Goal: Information Seeking & Learning: Learn about a topic

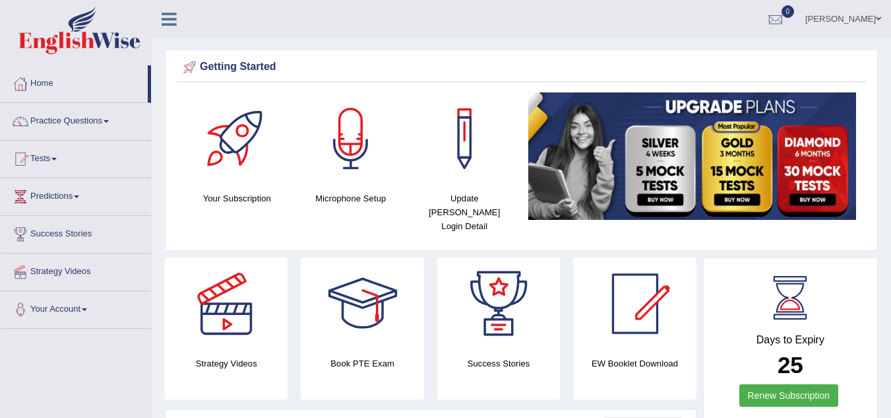
click at [111, 117] on link "Practice Questions" at bounding box center [76, 119] width 150 height 33
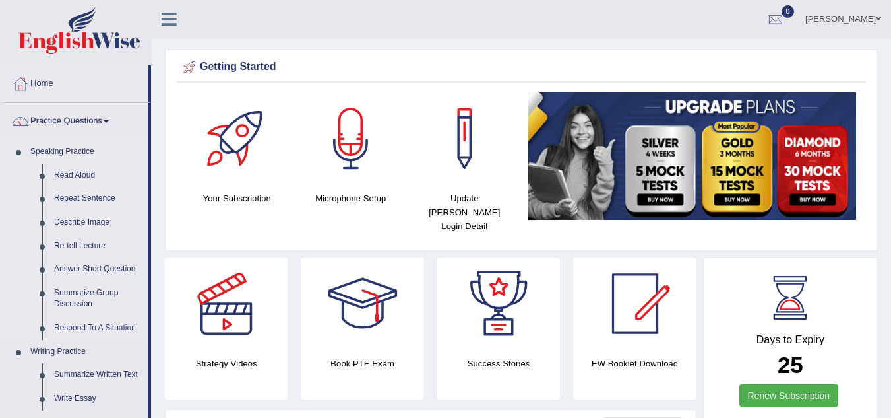
click at [99, 200] on link "Repeat Sentence" at bounding box center [98, 199] width 100 height 24
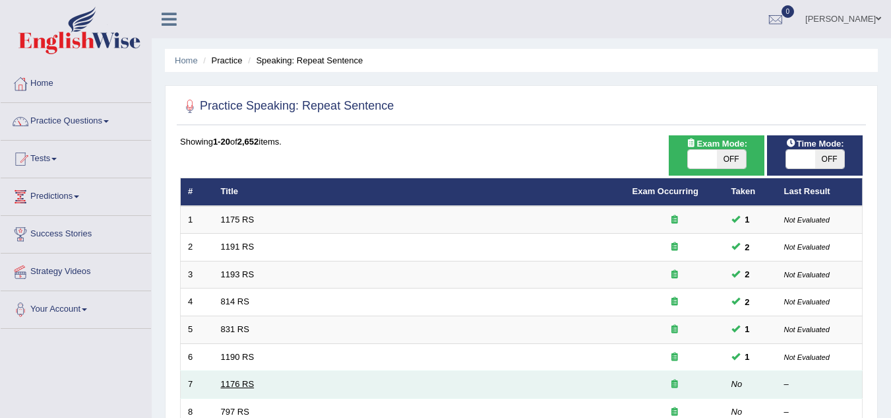
click at [232, 381] on link "1176 RS" at bounding box center [238, 384] width 34 height 10
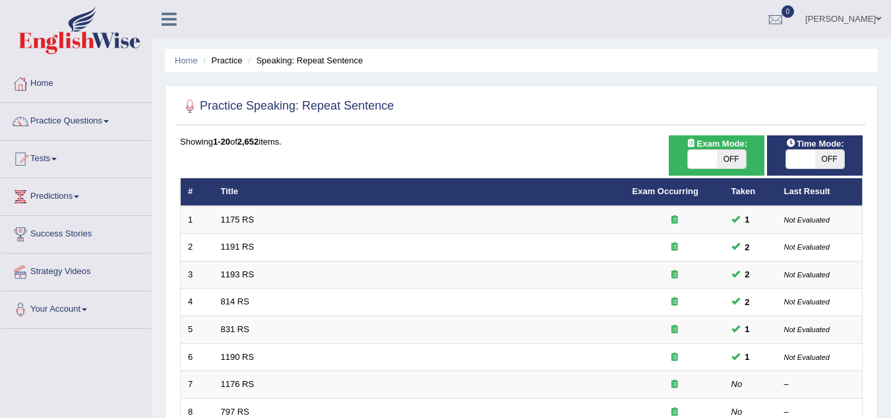
click at [731, 162] on span "OFF" at bounding box center [731, 159] width 29 height 18
checkbox input "true"
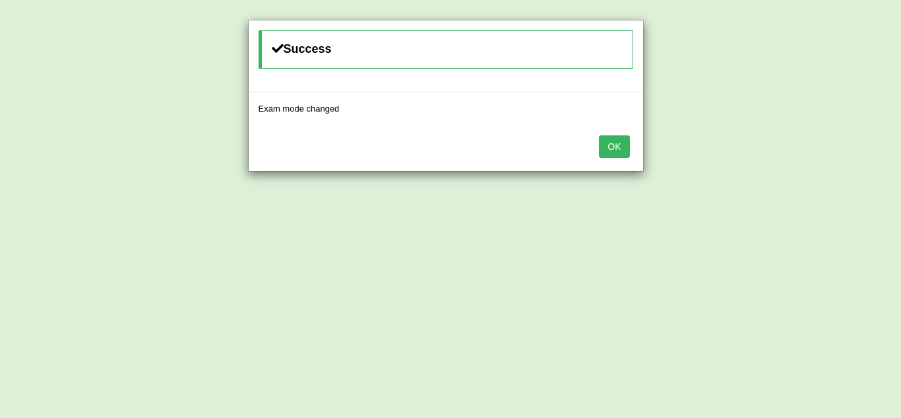
click at [624, 147] on button "OK" at bounding box center [614, 146] width 30 height 22
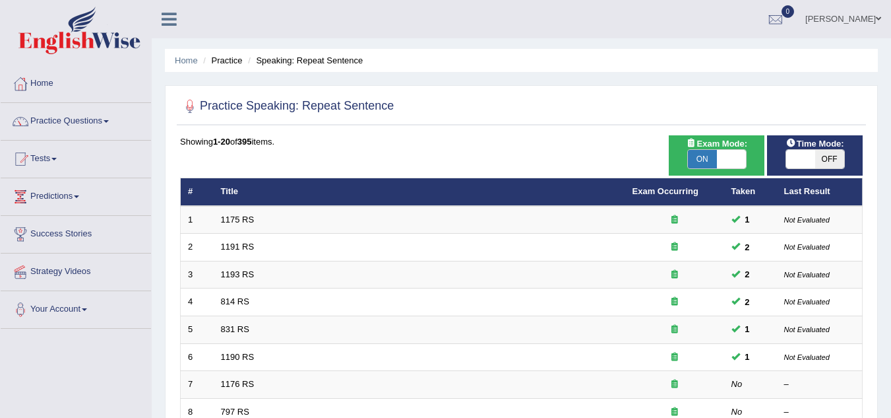
click at [838, 155] on span "OFF" at bounding box center [829, 159] width 29 height 18
checkbox input "true"
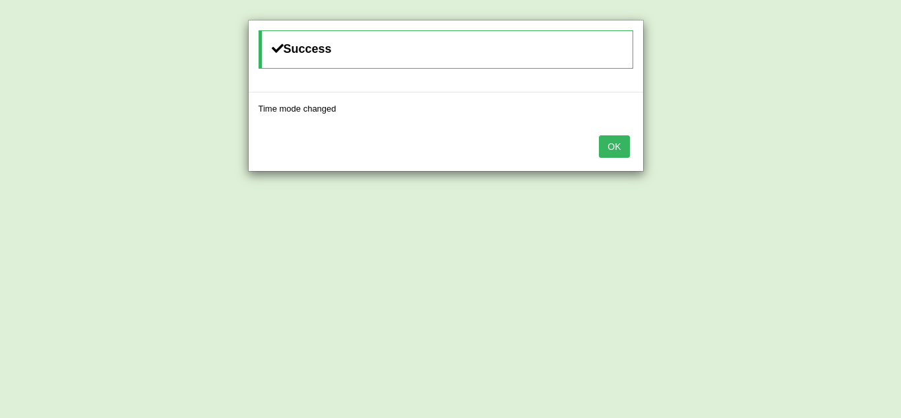
click at [622, 150] on button "OK" at bounding box center [614, 146] width 30 height 22
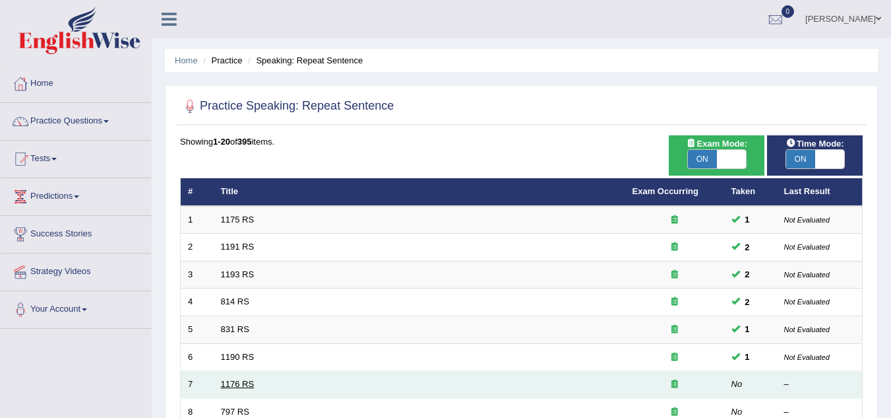
click at [230, 385] on link "1176 RS" at bounding box center [238, 384] width 34 height 10
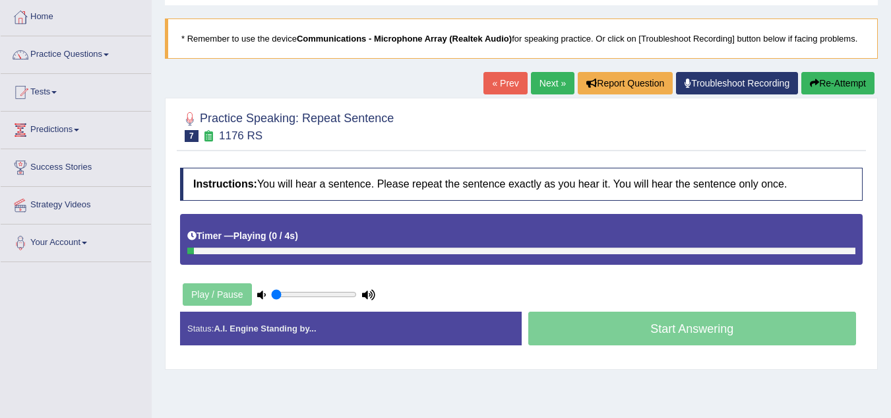
scroll to position [132, 0]
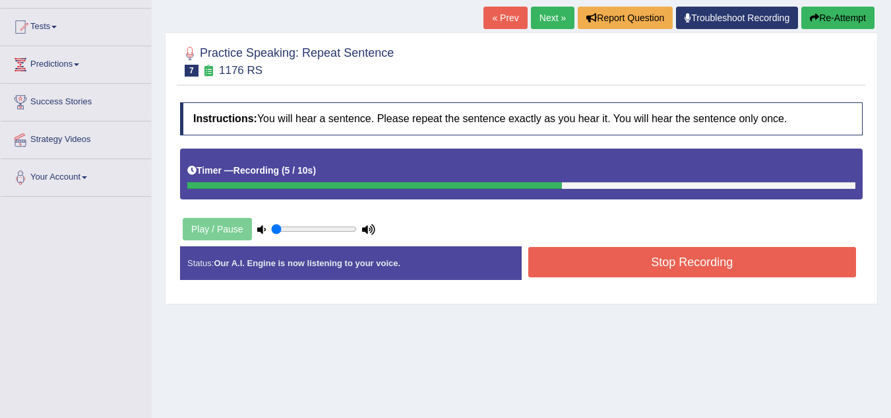
click at [616, 276] on button "Stop Recording" at bounding box center [692, 262] width 329 height 30
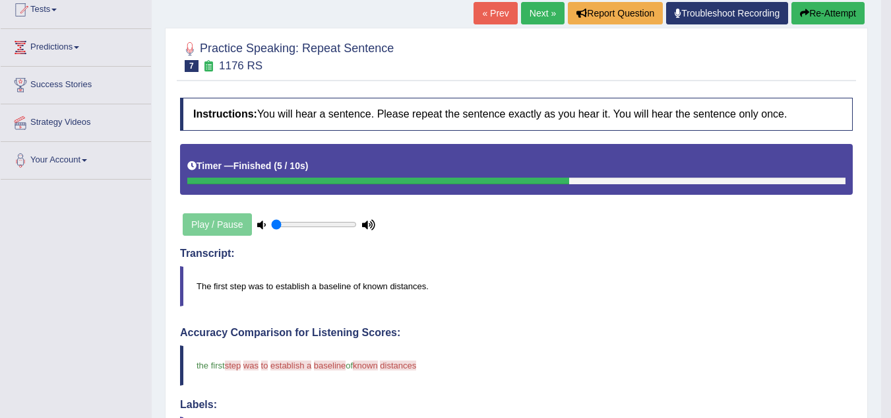
scroll to position [53, 0]
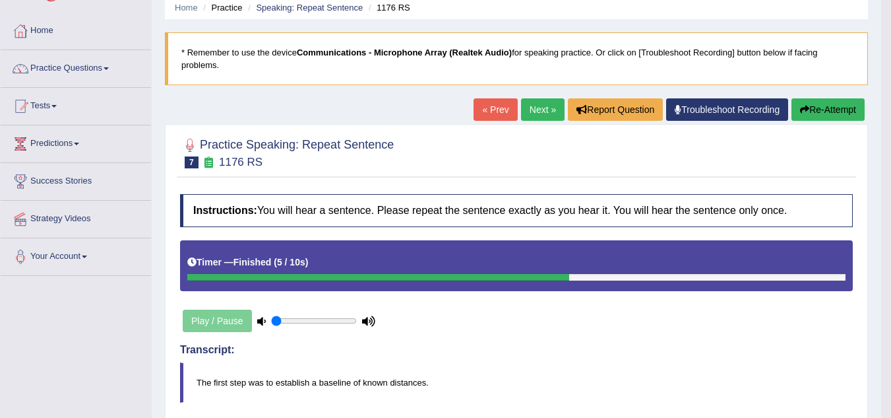
click at [540, 106] on link "Next »" at bounding box center [543, 109] width 44 height 22
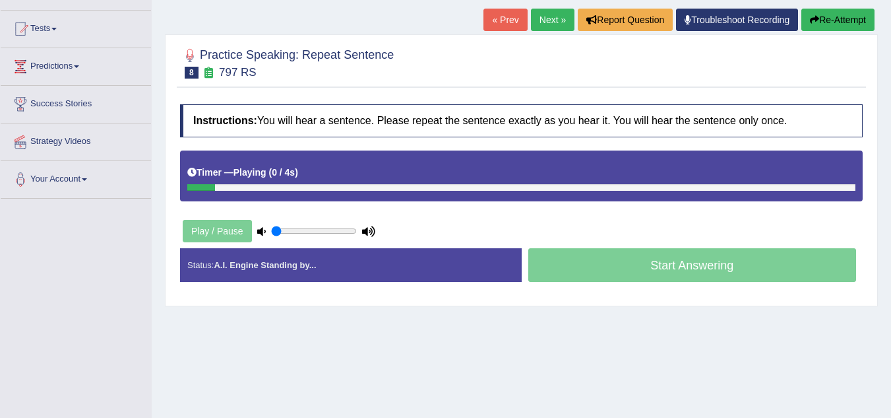
scroll to position [132, 0]
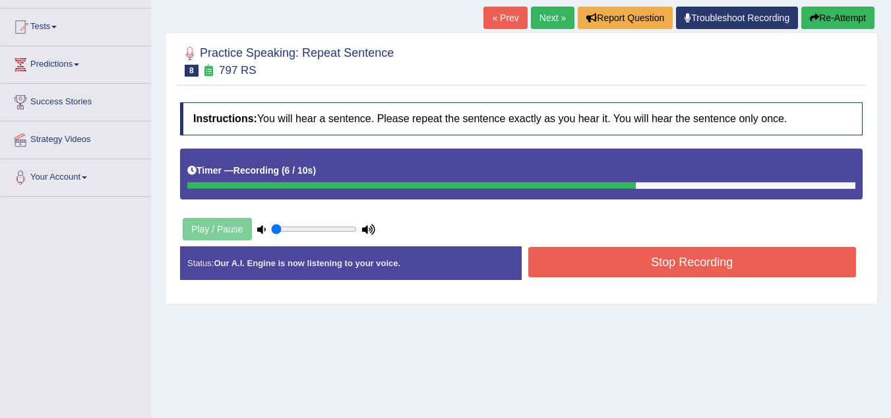
click at [647, 266] on button "Stop Recording" at bounding box center [692, 262] width 329 height 30
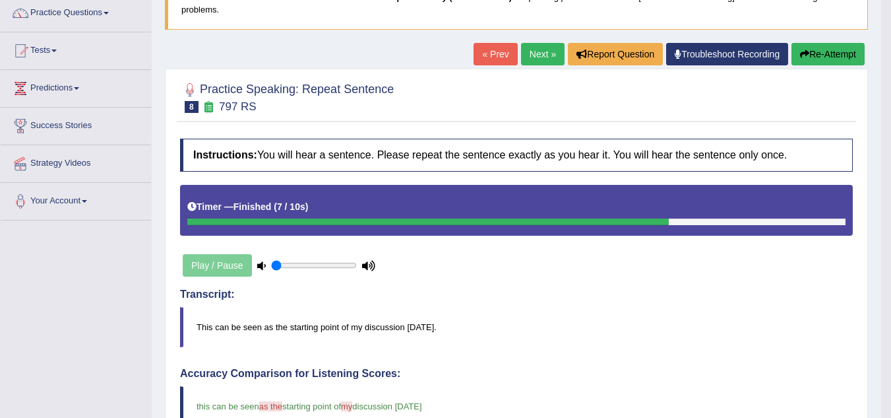
scroll to position [106, 0]
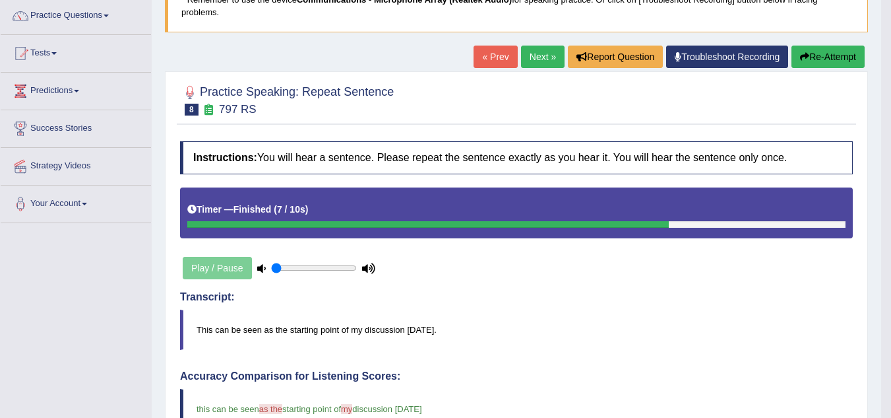
click at [536, 59] on link "Next »" at bounding box center [543, 57] width 44 height 22
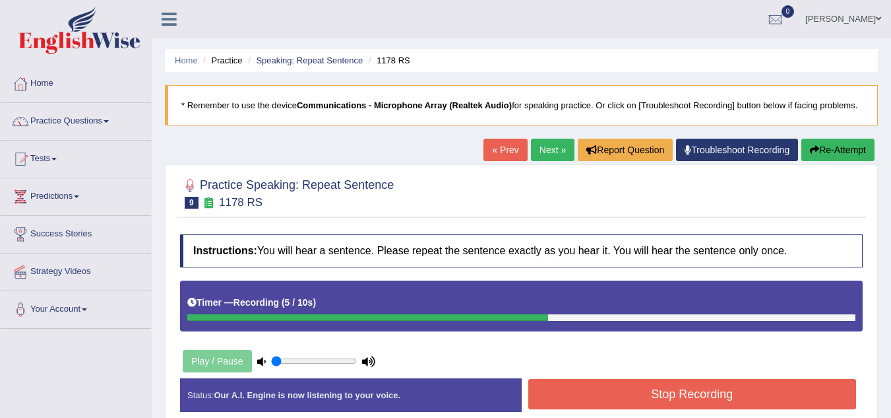
click at [660, 388] on button "Stop Recording" at bounding box center [692, 394] width 329 height 30
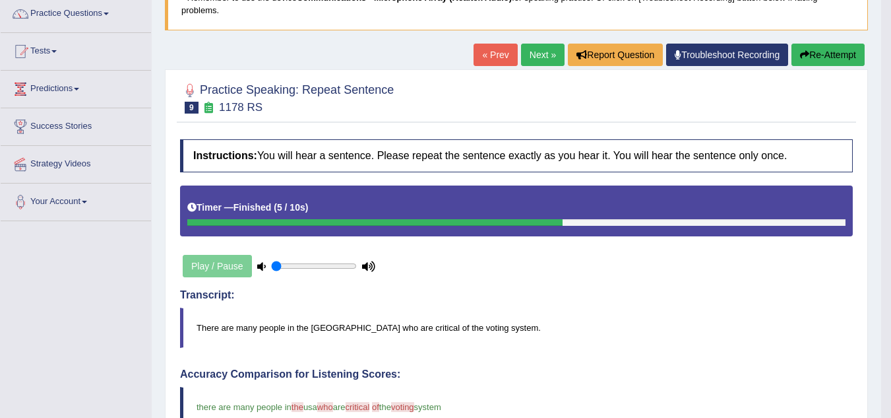
scroll to position [106, 0]
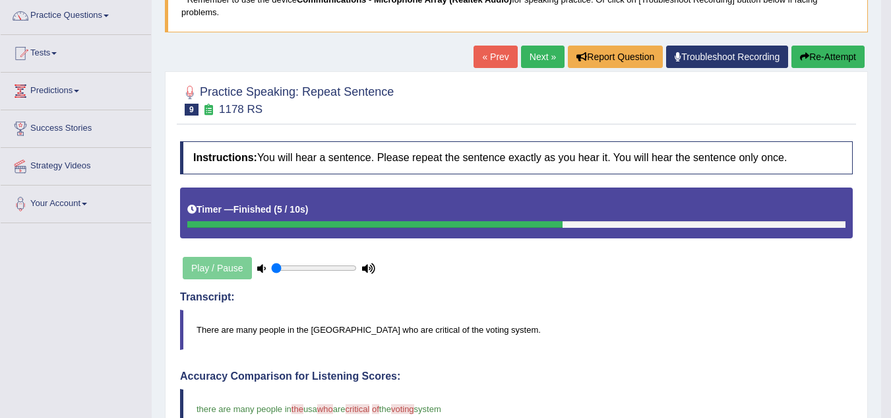
click at [536, 58] on link "Next »" at bounding box center [543, 57] width 44 height 22
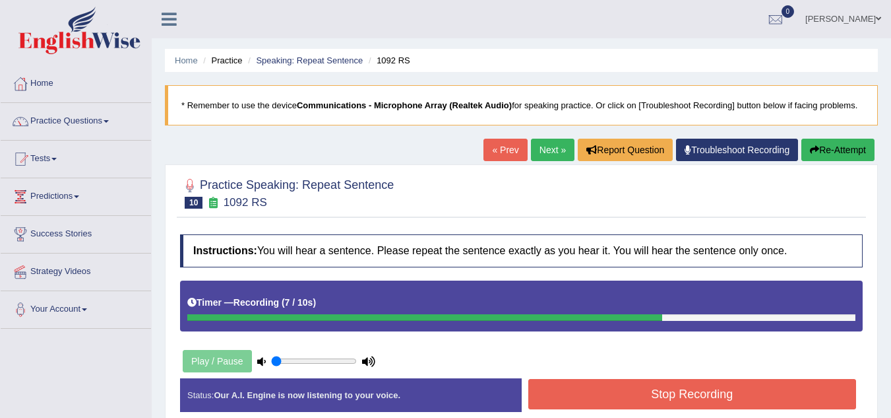
click at [691, 397] on button "Stop Recording" at bounding box center [692, 394] width 329 height 30
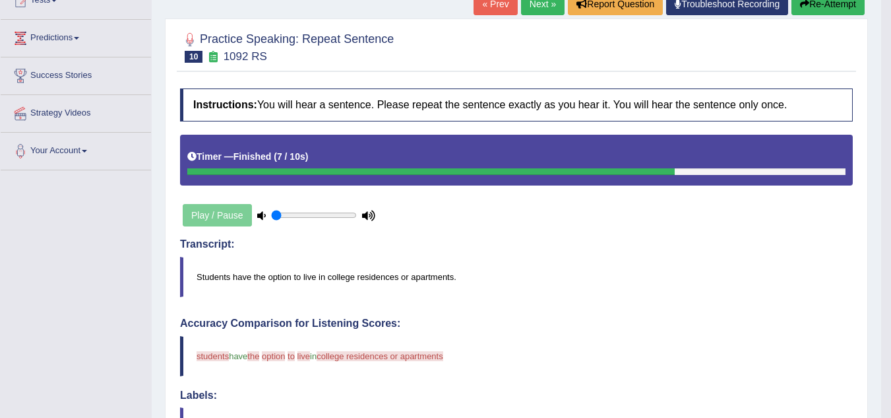
scroll to position [132, 0]
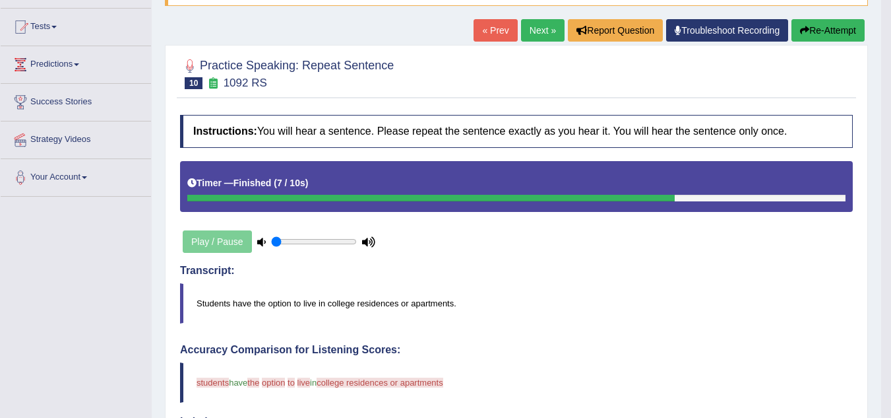
click at [809, 34] on button "Re-Attempt" at bounding box center [828, 30] width 73 height 22
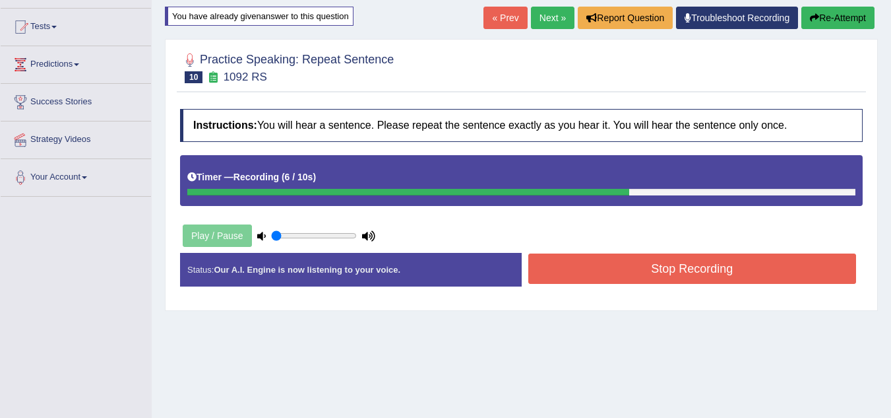
click at [699, 274] on button "Stop Recording" at bounding box center [692, 268] width 329 height 30
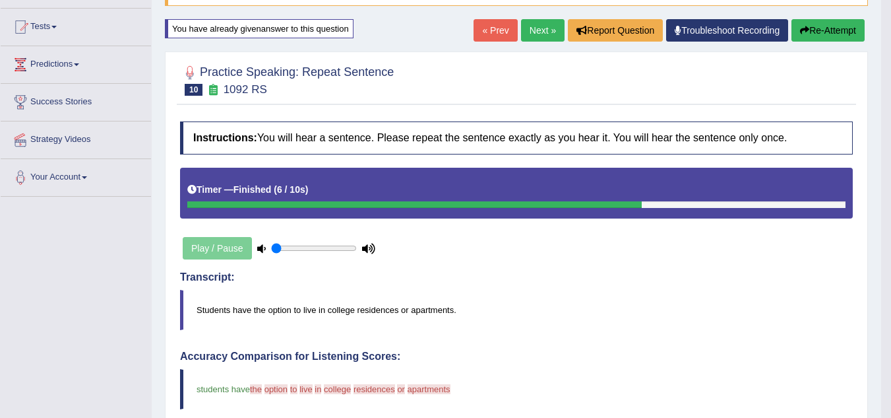
scroll to position [106, 0]
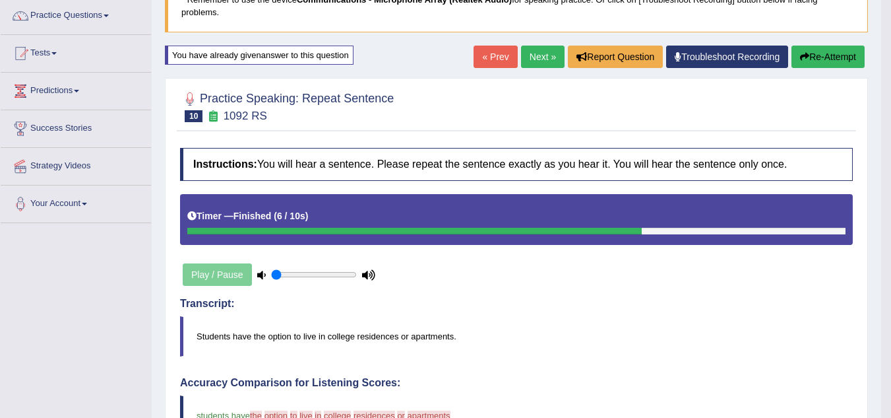
click at [531, 55] on link "Next »" at bounding box center [543, 57] width 44 height 22
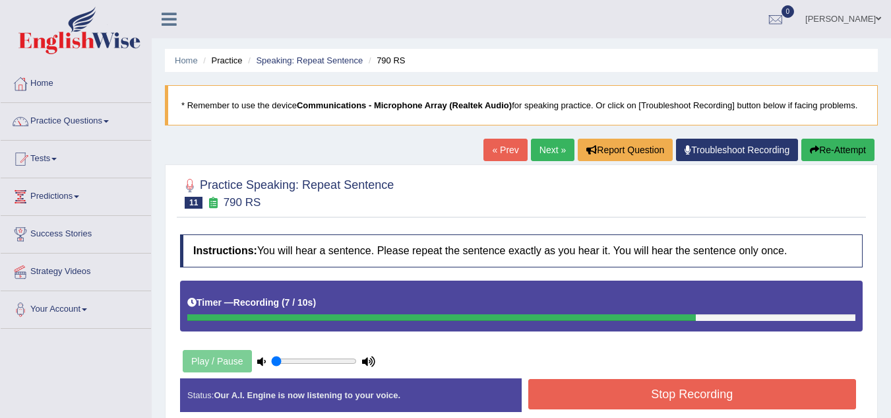
click at [647, 404] on button "Stop Recording" at bounding box center [692, 394] width 329 height 30
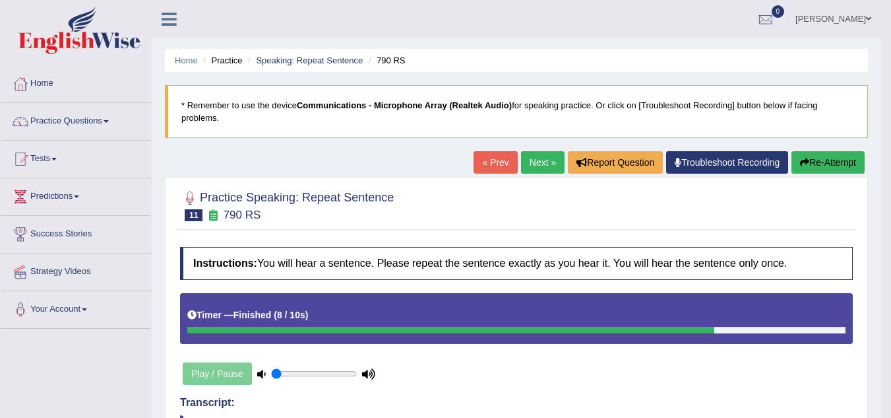
click at [530, 162] on link "Next »" at bounding box center [543, 162] width 44 height 22
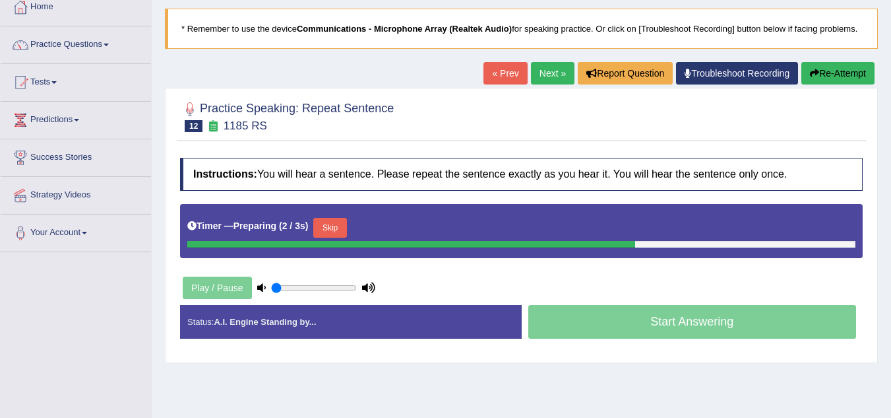
scroll to position [79, 0]
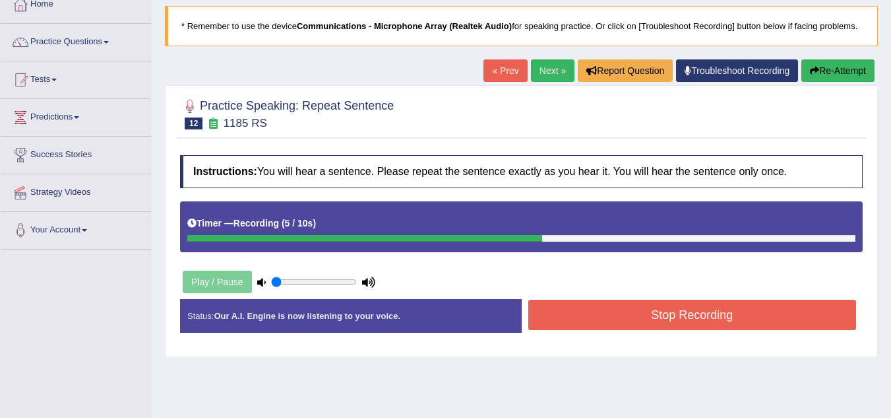
click at [701, 316] on button "Stop Recording" at bounding box center [692, 315] width 329 height 30
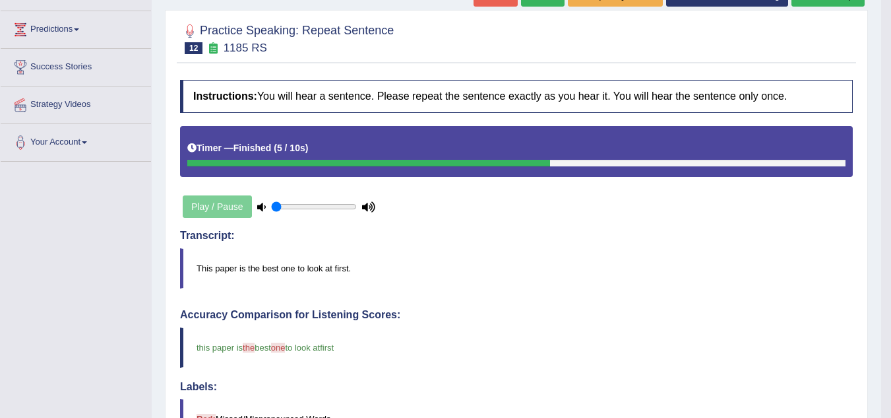
scroll to position [132, 0]
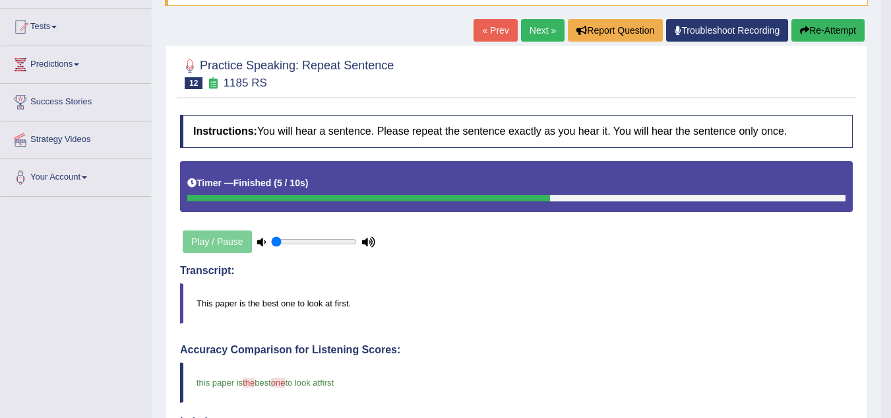
click at [536, 31] on link "Next »" at bounding box center [543, 30] width 44 height 22
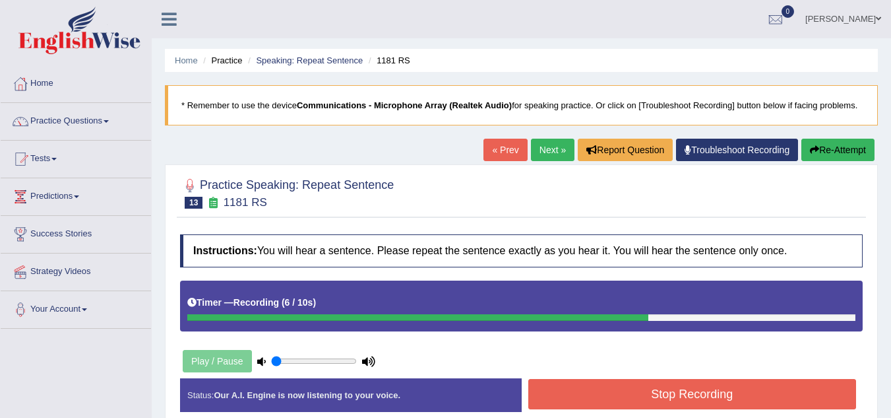
click at [626, 401] on button "Stop Recording" at bounding box center [692, 394] width 329 height 30
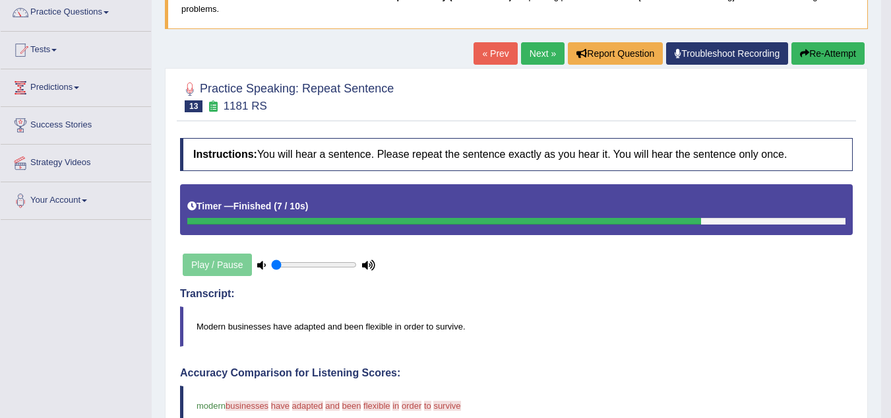
scroll to position [106, 0]
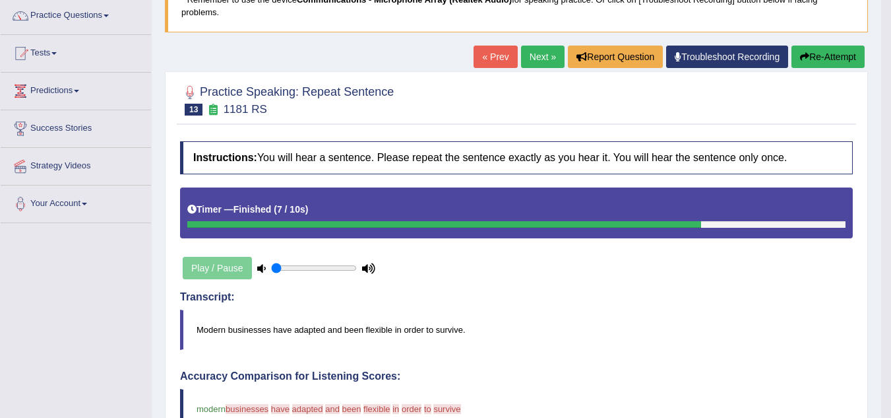
click at [814, 55] on button "Re-Attempt" at bounding box center [828, 57] width 73 height 22
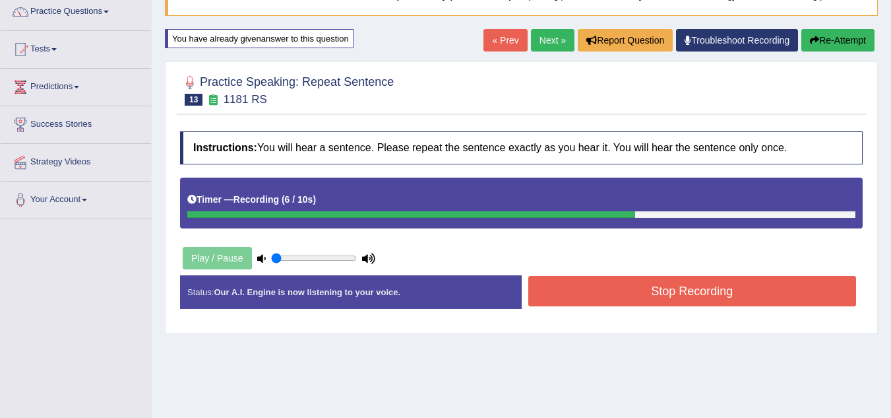
click at [682, 290] on button "Stop Recording" at bounding box center [692, 291] width 329 height 30
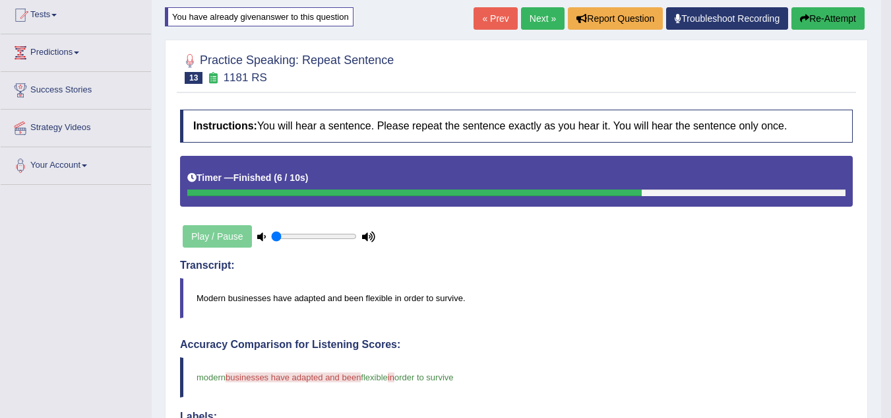
scroll to position [110, 0]
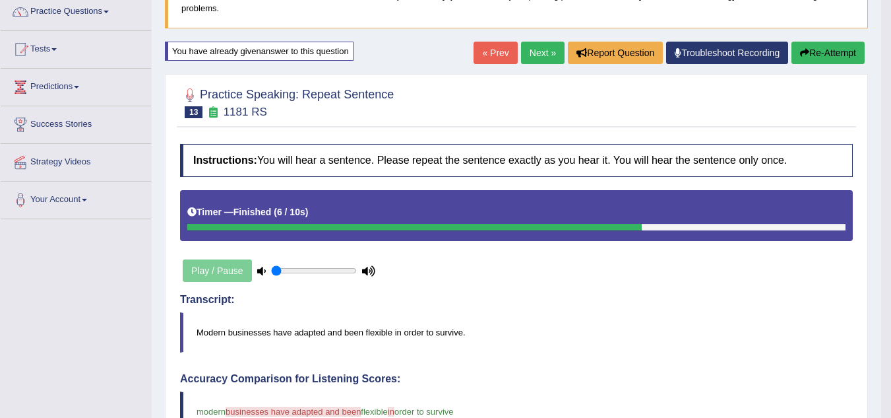
click at [542, 49] on link "Next »" at bounding box center [543, 53] width 44 height 22
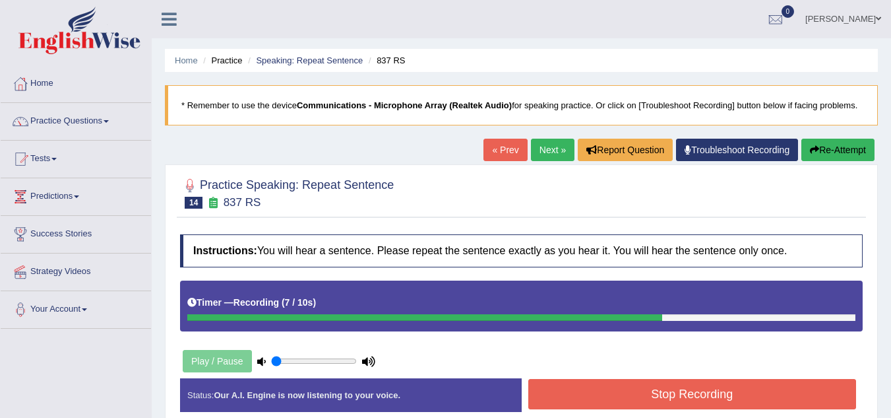
click at [641, 393] on button "Stop Recording" at bounding box center [692, 394] width 329 height 30
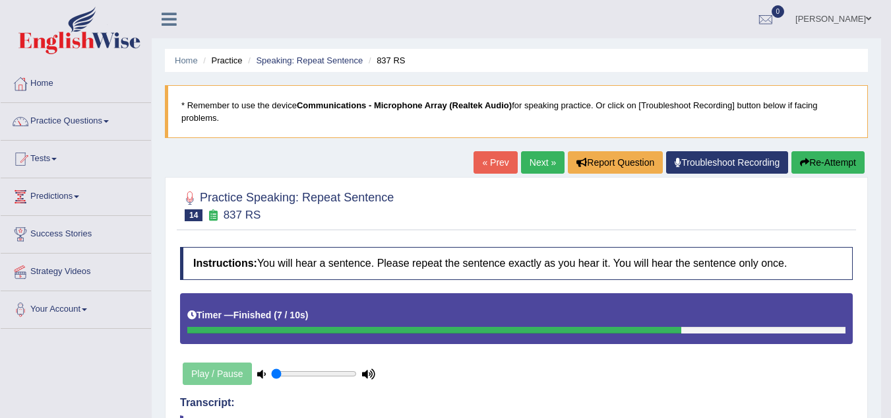
click at [530, 161] on link "Next »" at bounding box center [543, 162] width 44 height 22
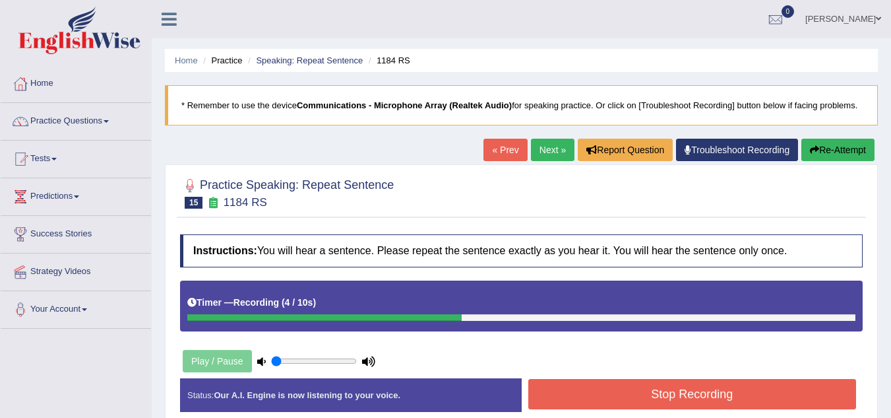
click at [676, 397] on button "Stop Recording" at bounding box center [692, 394] width 329 height 30
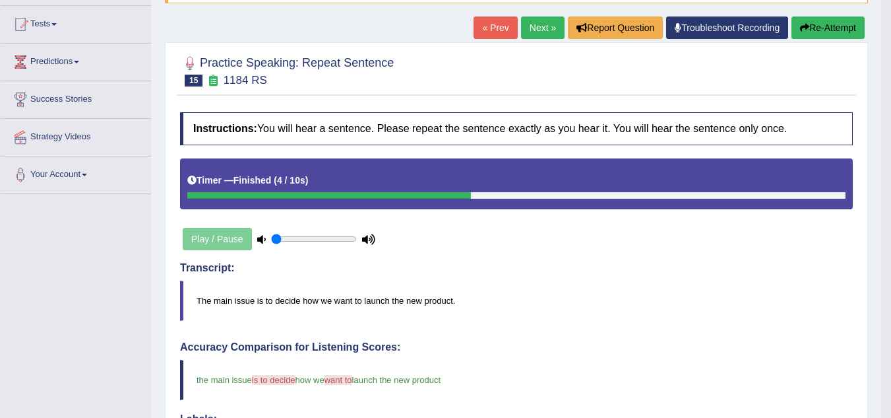
scroll to position [132, 0]
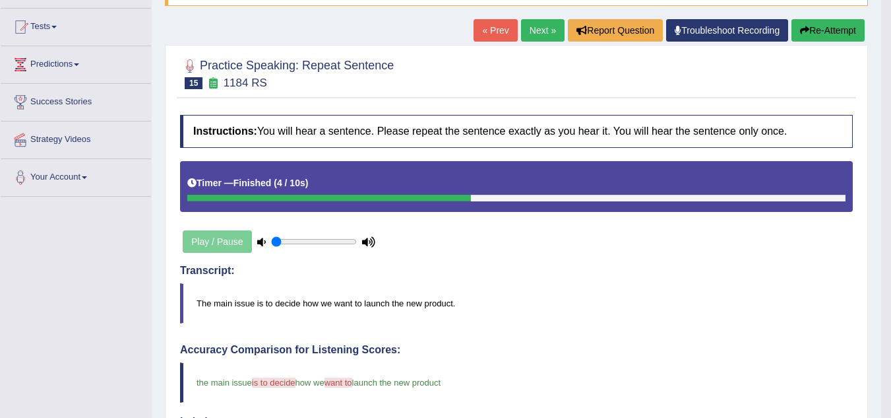
click at [530, 28] on link "Next »" at bounding box center [543, 30] width 44 height 22
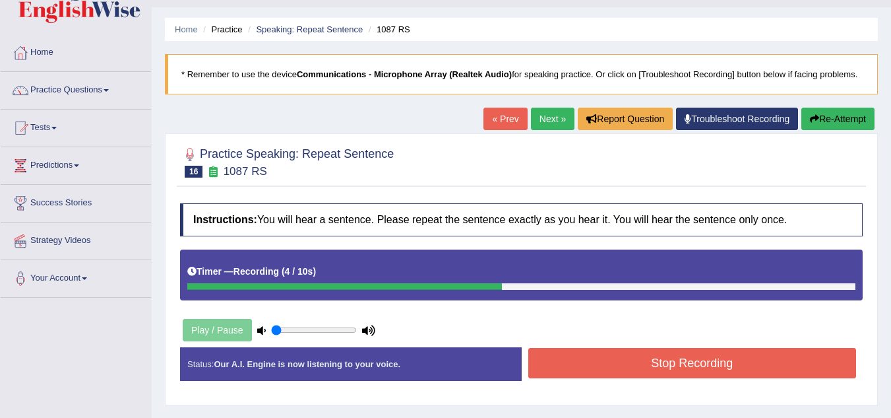
scroll to position [26, 0]
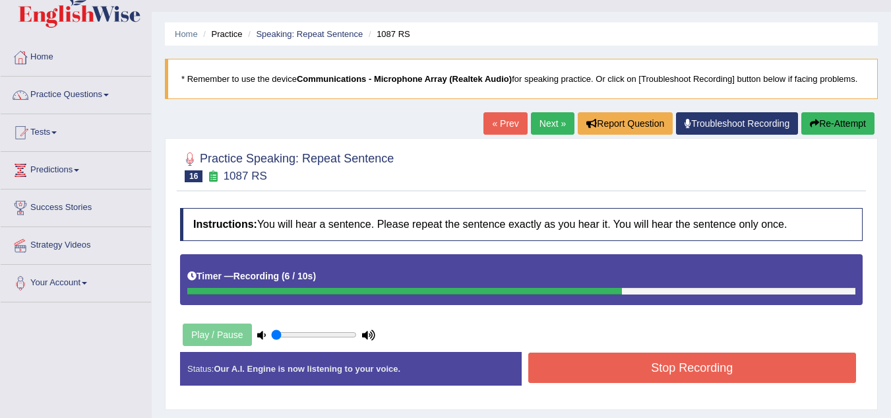
click at [825, 125] on button "Re-Attempt" at bounding box center [838, 123] width 73 height 22
click at [649, 370] on button "Stop Recording" at bounding box center [692, 367] width 329 height 30
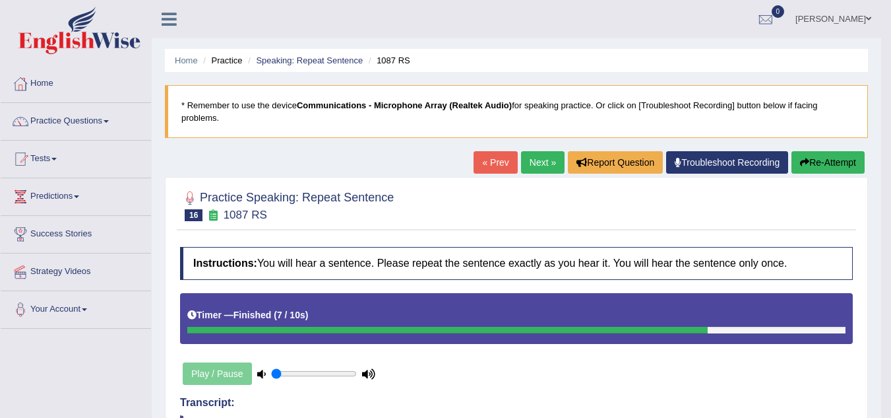
click at [542, 155] on link "Next »" at bounding box center [543, 162] width 44 height 22
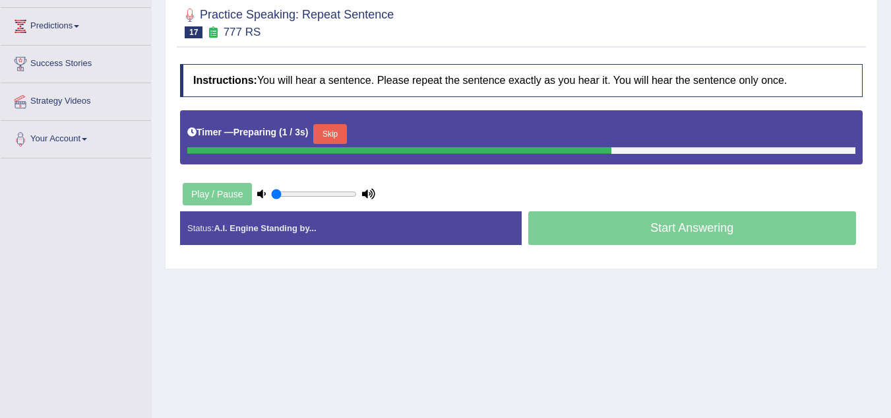
scroll to position [238, 0]
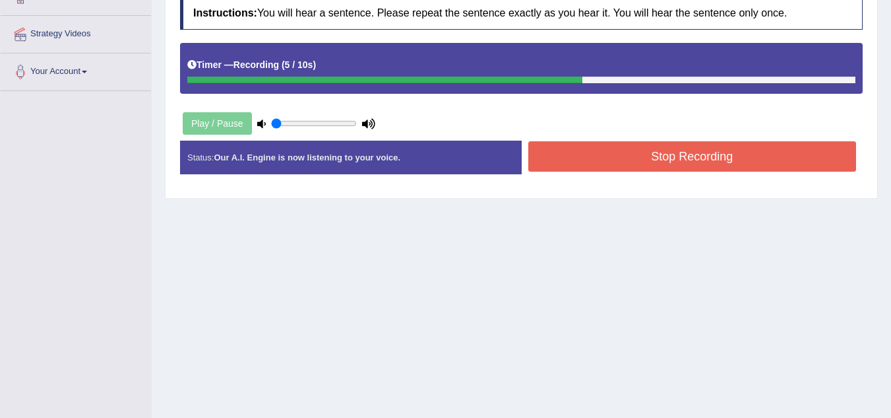
click at [649, 162] on button "Stop Recording" at bounding box center [692, 156] width 329 height 30
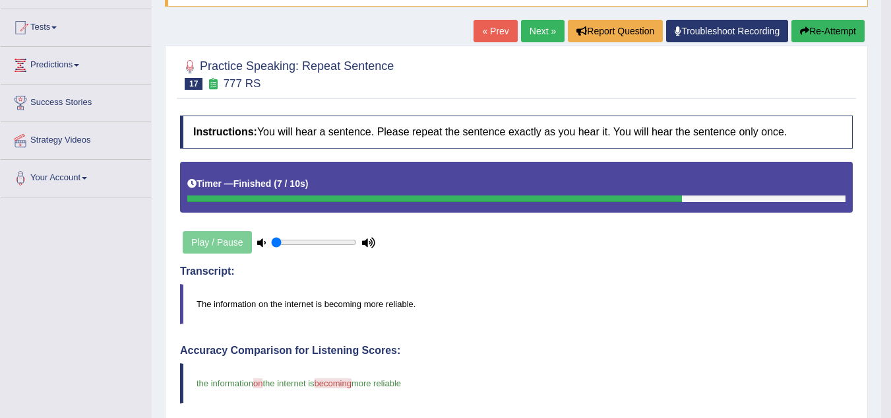
scroll to position [93, 0]
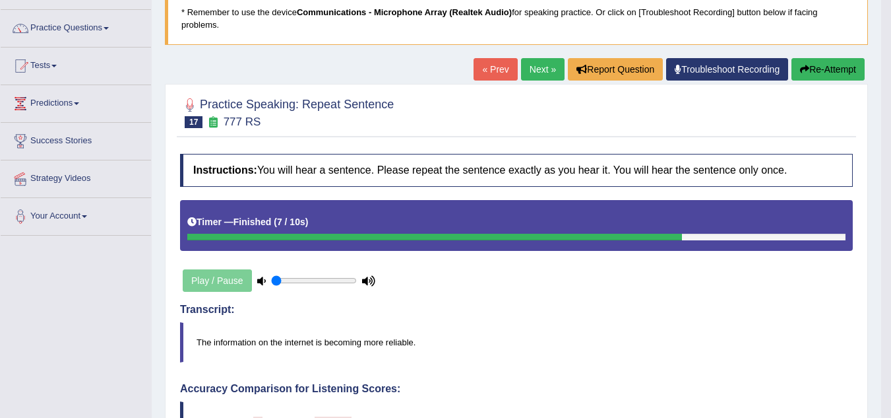
click at [526, 74] on link "Next »" at bounding box center [543, 69] width 44 height 22
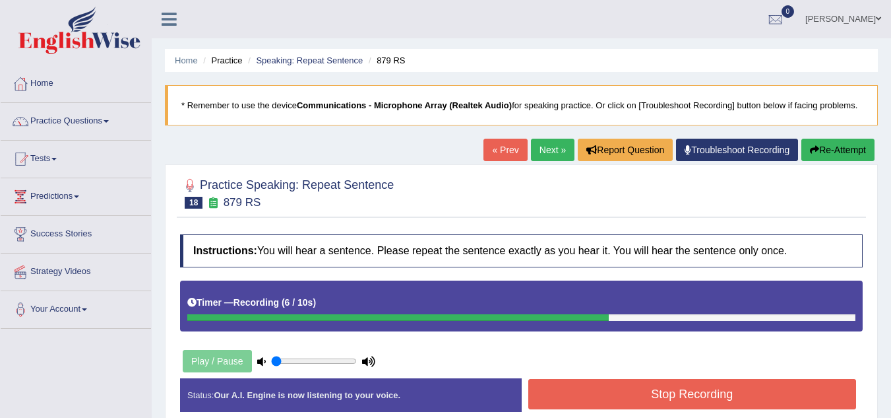
click at [602, 396] on button "Stop Recording" at bounding box center [692, 394] width 329 height 30
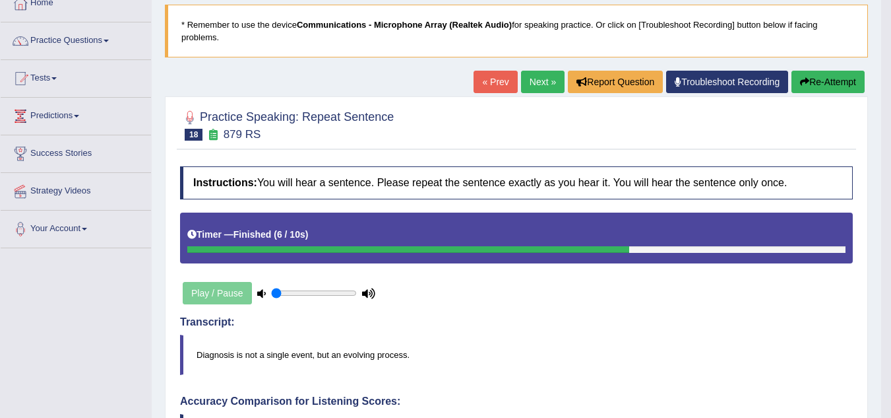
scroll to position [79, 0]
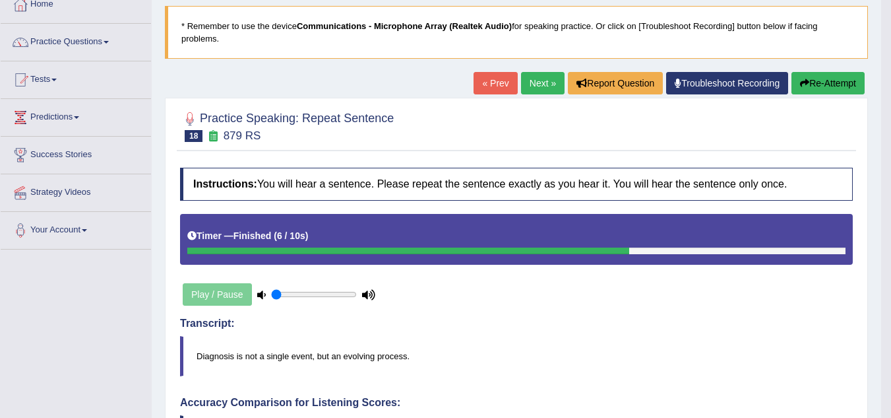
click at [821, 77] on button "Re-Attempt" at bounding box center [828, 83] width 73 height 22
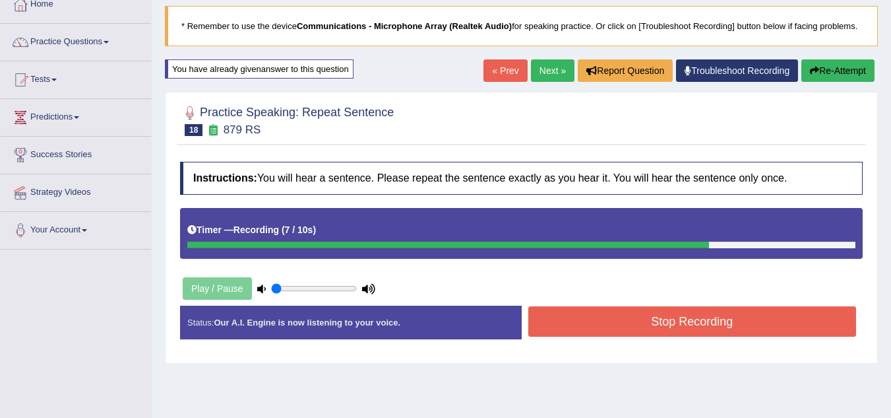
click at [697, 317] on button "Stop Recording" at bounding box center [692, 321] width 329 height 30
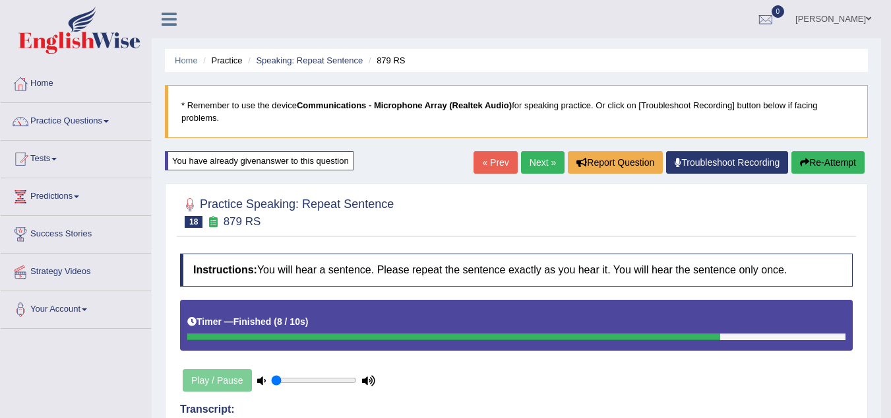
click at [544, 166] on link "Next »" at bounding box center [543, 162] width 44 height 22
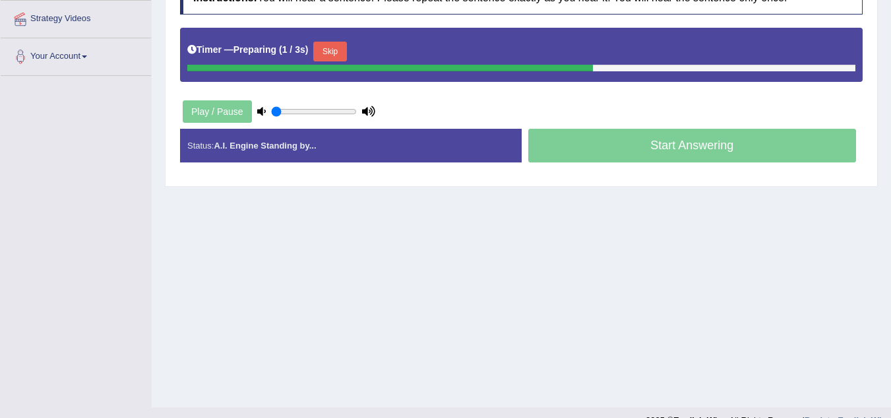
scroll to position [264, 0]
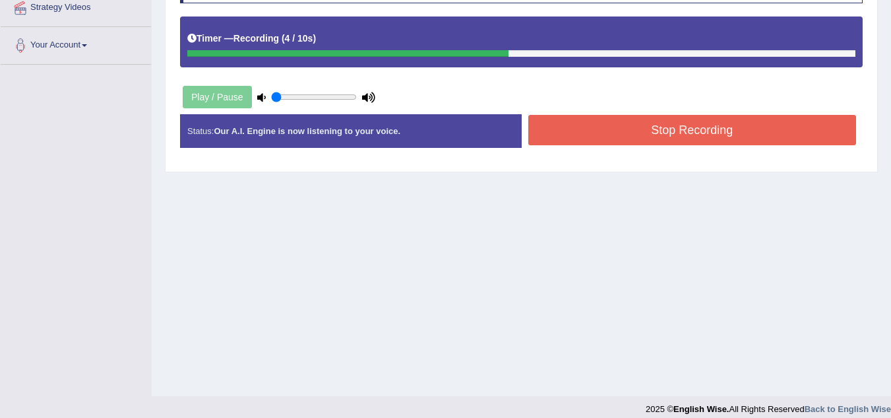
click at [624, 121] on button "Stop Recording" at bounding box center [692, 130] width 329 height 30
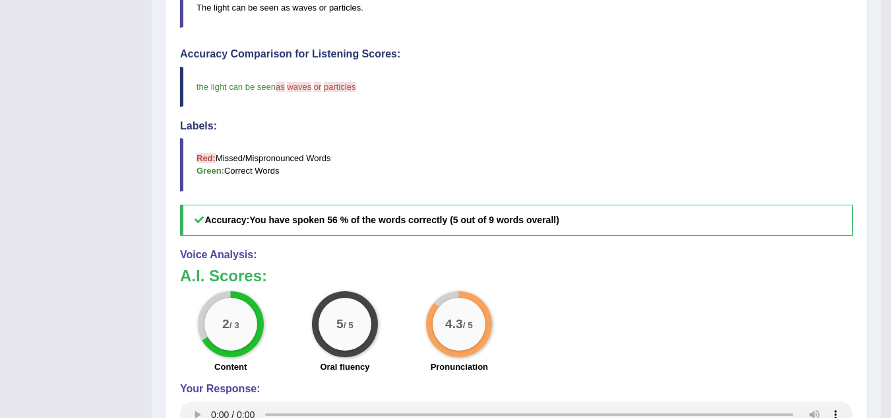
scroll to position [542, 0]
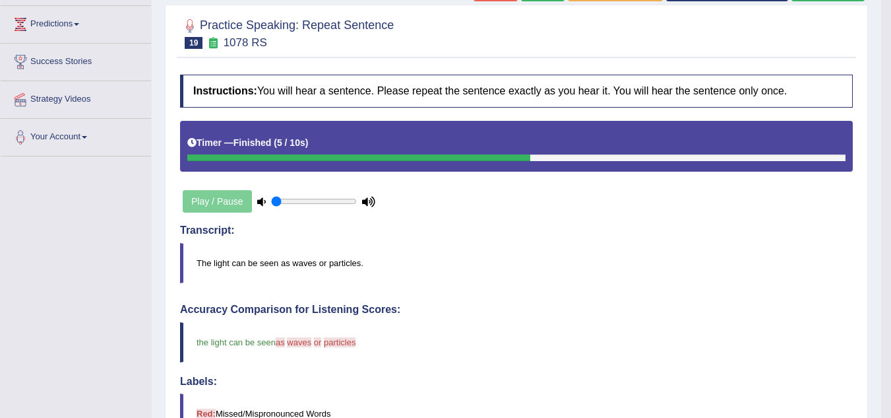
click at [624, 121] on div "Timer — Finished ( 5 / 10s )" at bounding box center [516, 146] width 673 height 51
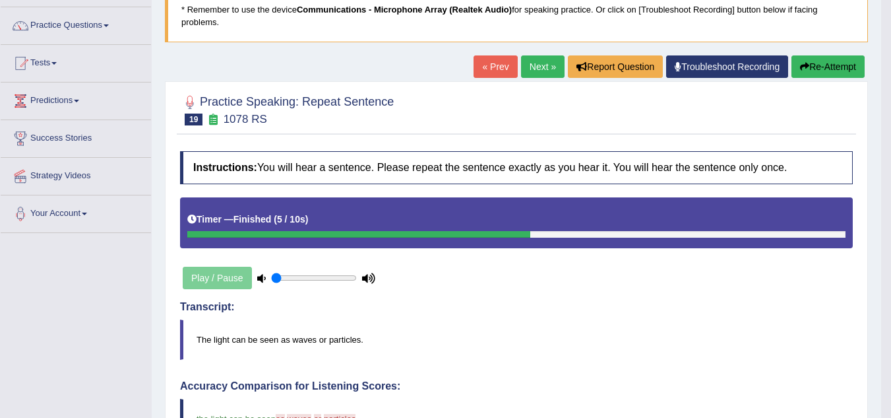
scroll to position [93, 0]
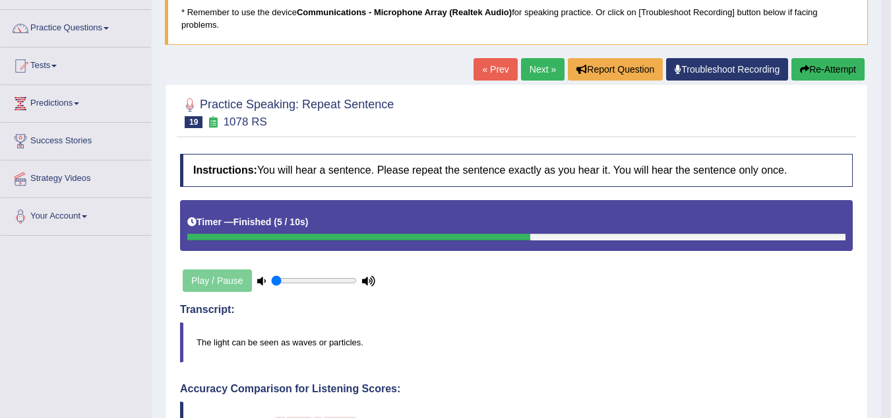
click at [548, 73] on link "Next »" at bounding box center [543, 69] width 44 height 22
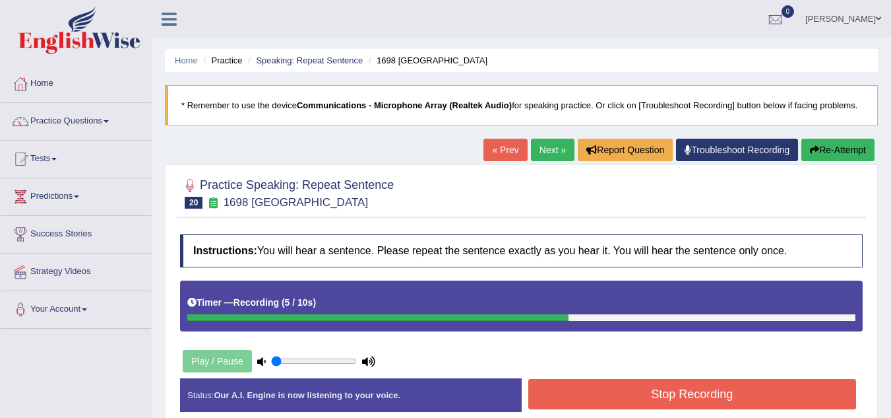
click at [633, 406] on button "Stop Recording" at bounding box center [692, 394] width 329 height 30
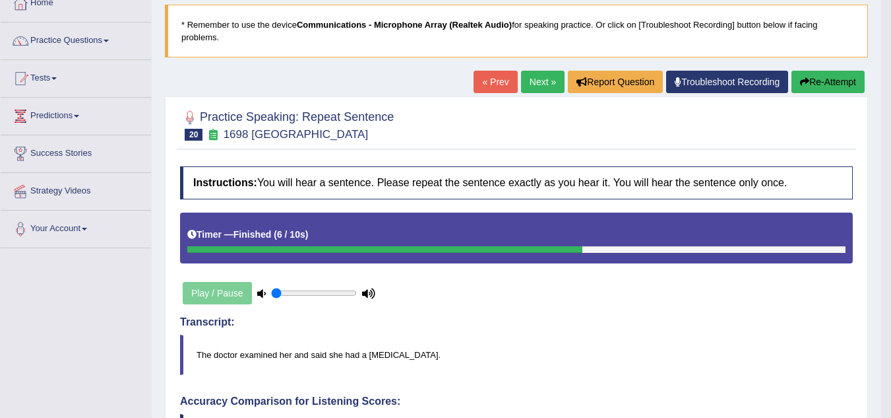
scroll to position [79, 0]
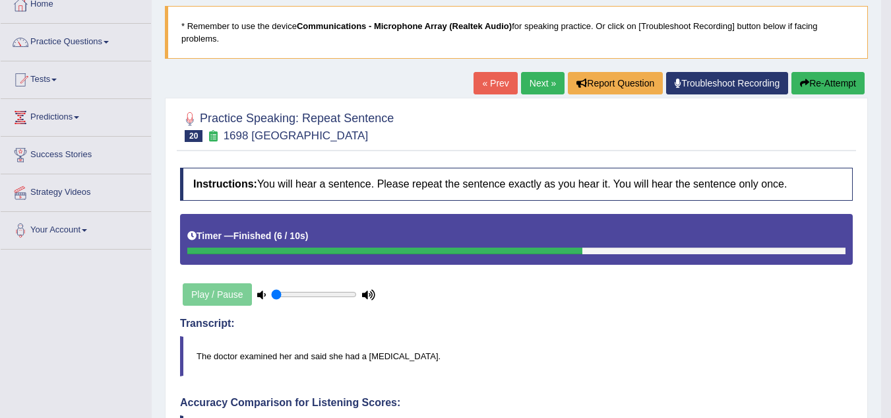
click at [812, 80] on button "Re-Attempt" at bounding box center [828, 83] width 73 height 22
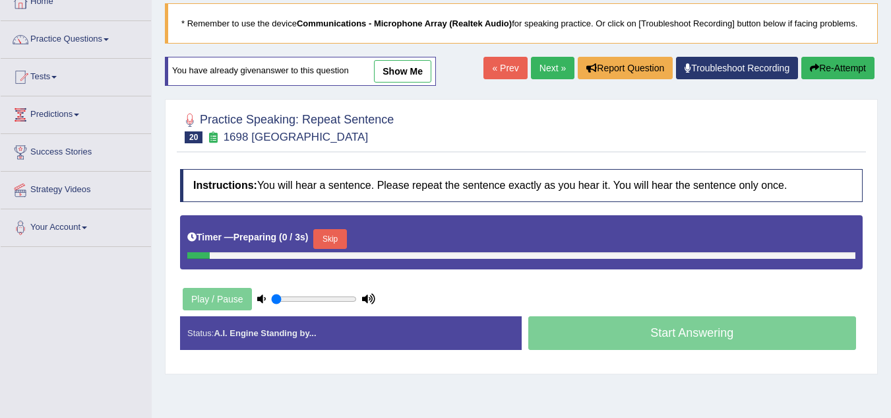
scroll to position [79, 0]
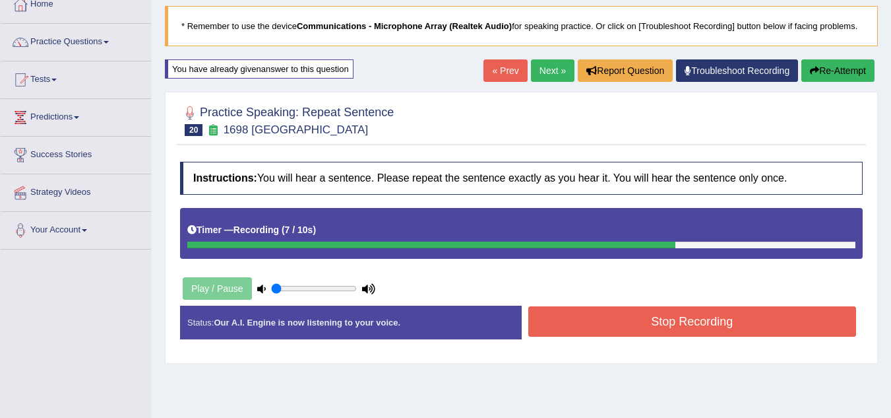
click at [709, 321] on button "Stop Recording" at bounding box center [692, 321] width 329 height 30
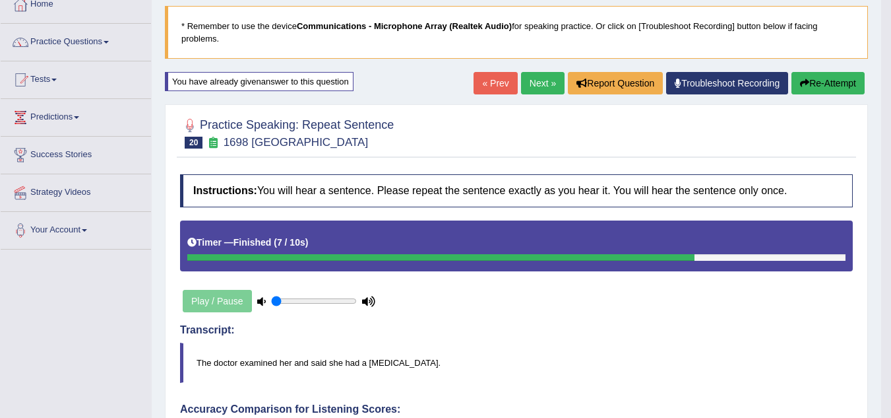
click at [546, 83] on link "Next »" at bounding box center [543, 83] width 44 height 22
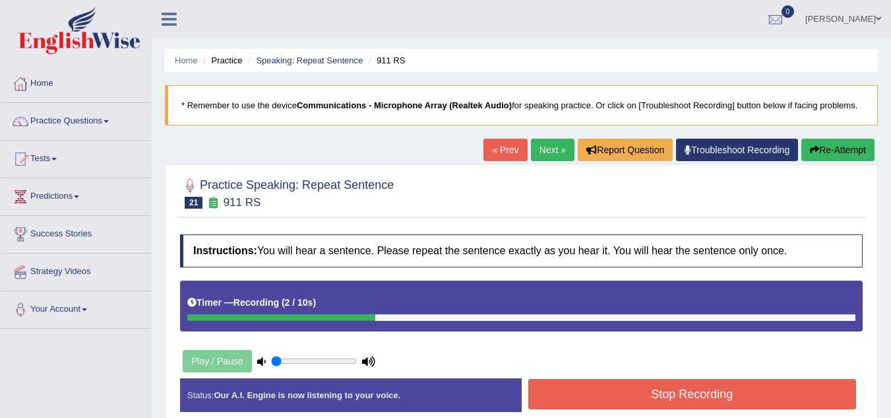
click at [815, 154] on icon "button" at bounding box center [814, 149] width 9 height 9
click at [745, 394] on button "Stop Recording" at bounding box center [692, 394] width 329 height 30
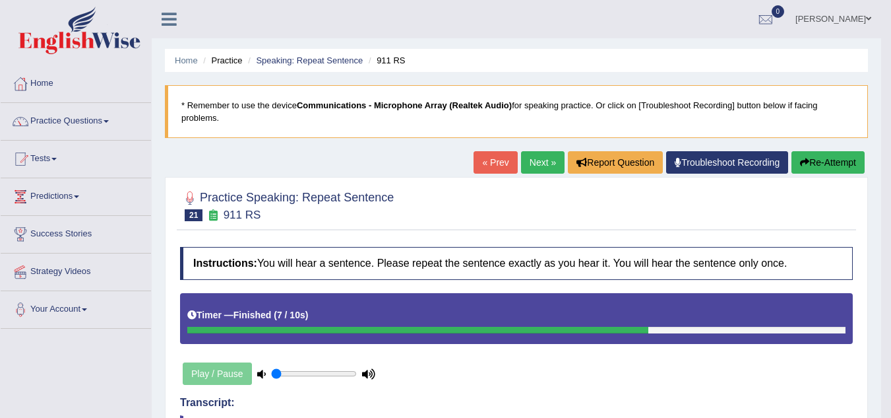
click at [817, 162] on button "Re-Attempt" at bounding box center [828, 162] width 73 height 22
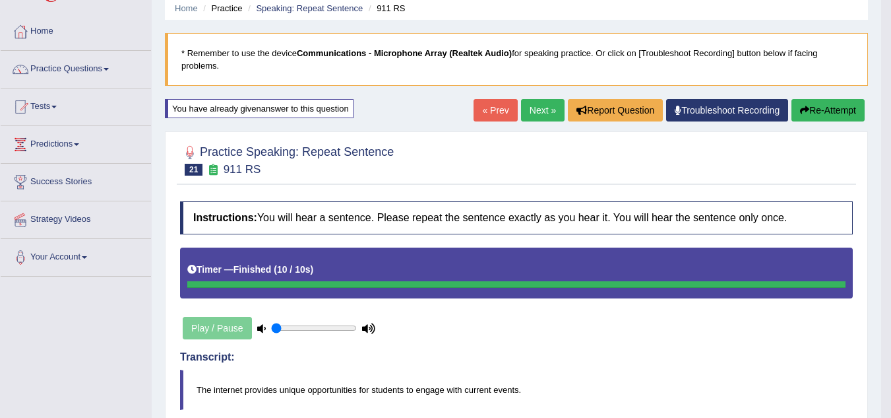
scroll to position [20, 0]
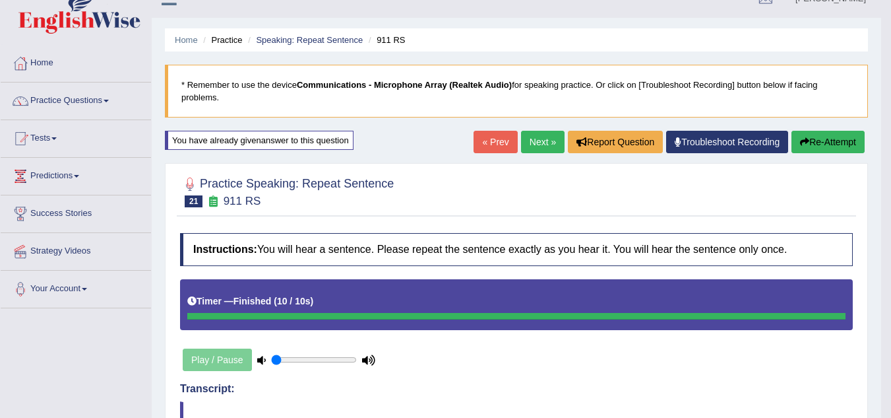
click at [531, 143] on link "Next »" at bounding box center [543, 142] width 44 height 22
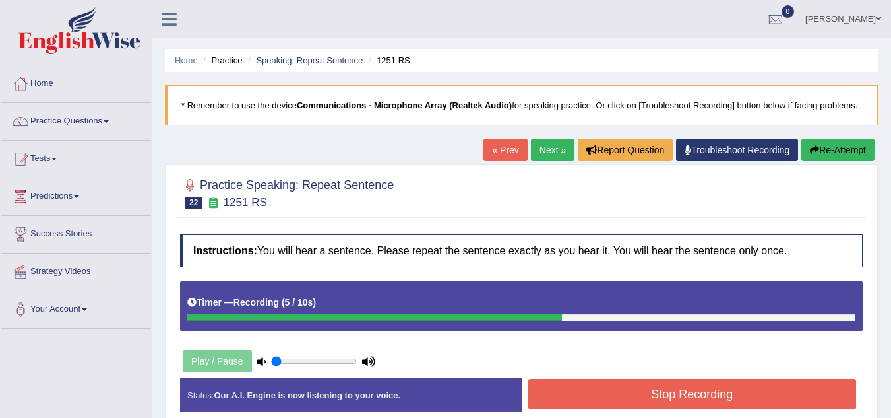
click at [648, 400] on button "Stop Recording" at bounding box center [692, 394] width 329 height 30
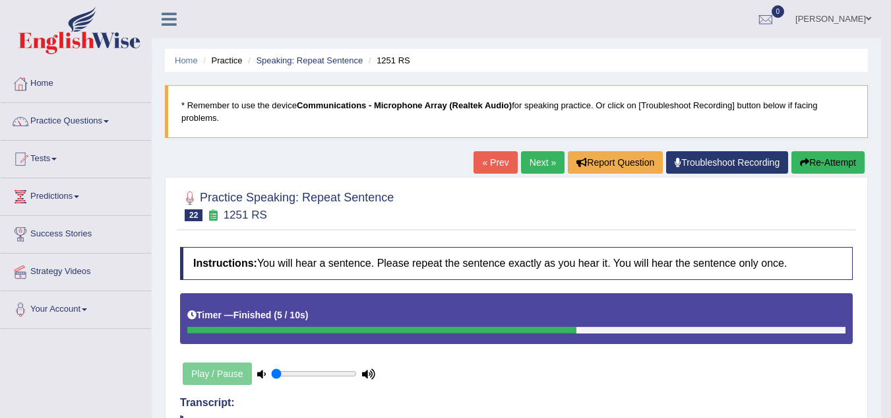
click at [538, 159] on link "Next »" at bounding box center [543, 162] width 44 height 22
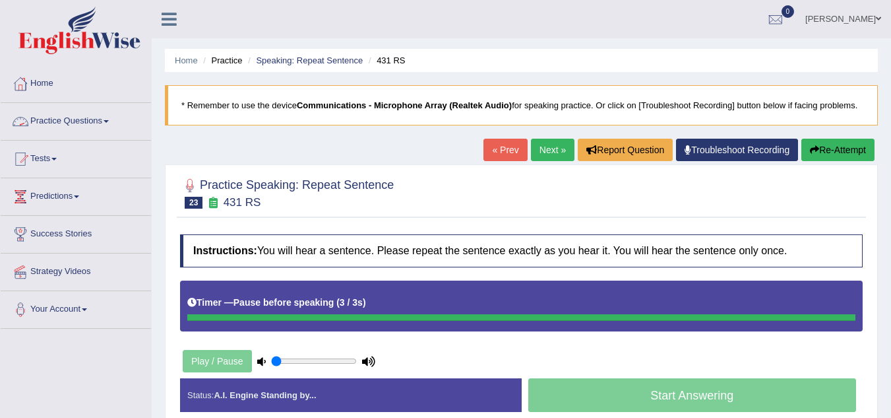
click at [109, 121] on span at bounding box center [106, 121] width 5 height 3
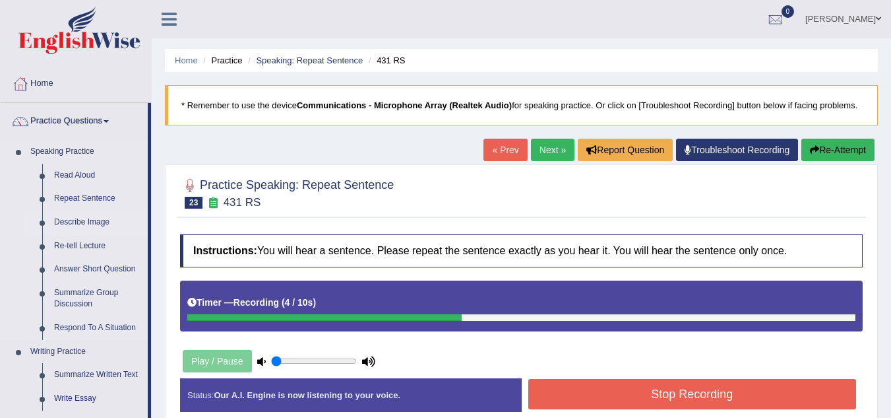
click at [82, 220] on link "Describe Image" at bounding box center [98, 222] width 100 height 24
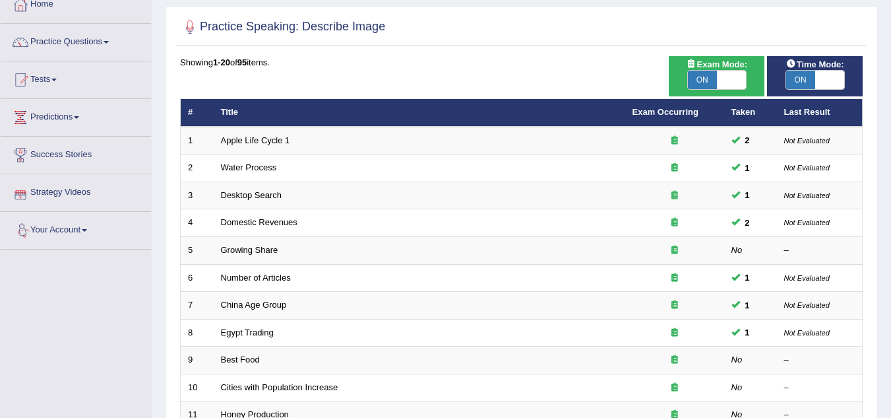
scroll to position [106, 0]
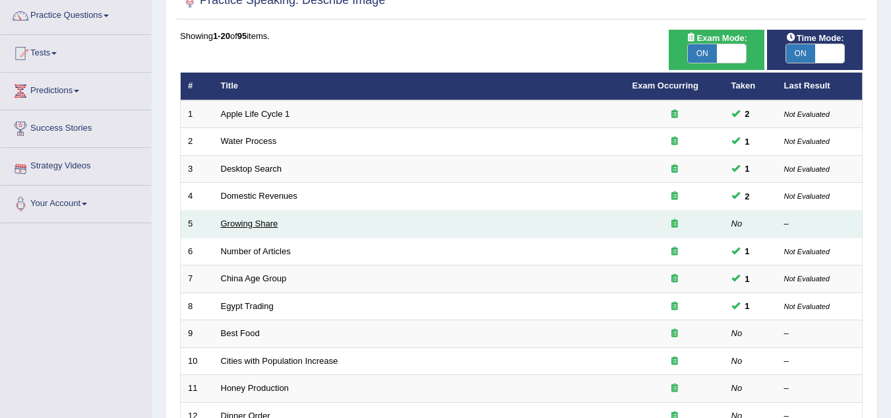
click at [245, 222] on link "Growing Share" at bounding box center [249, 223] width 57 height 10
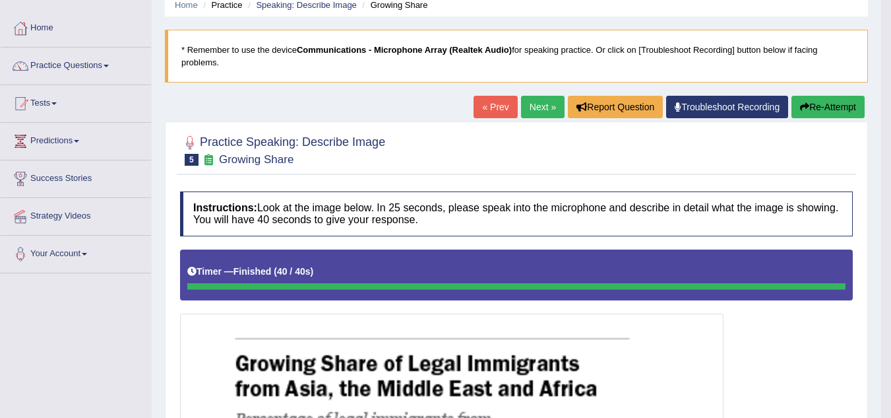
scroll to position [47, 0]
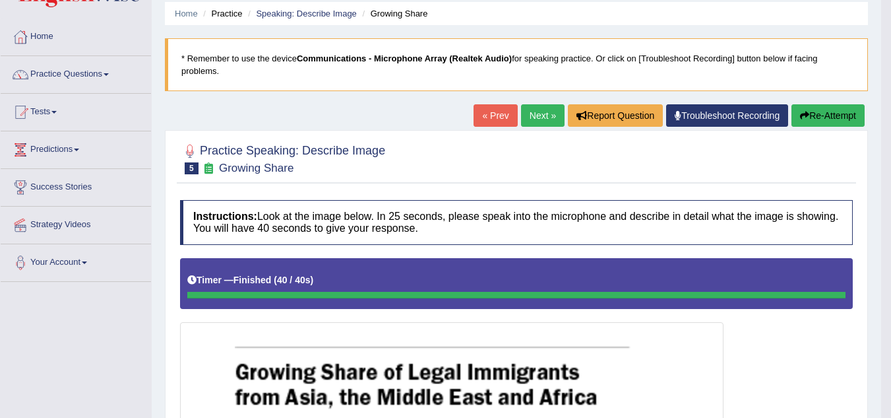
click at [114, 72] on link "Practice Questions" at bounding box center [76, 72] width 150 height 33
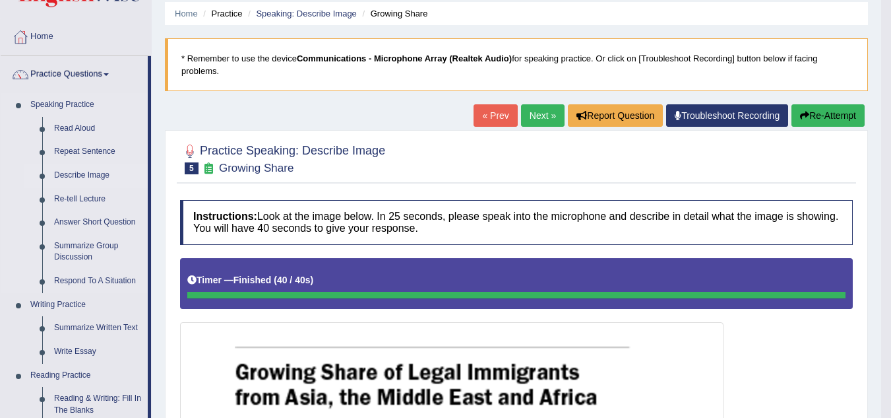
click at [94, 168] on link "Describe Image" at bounding box center [98, 176] width 100 height 24
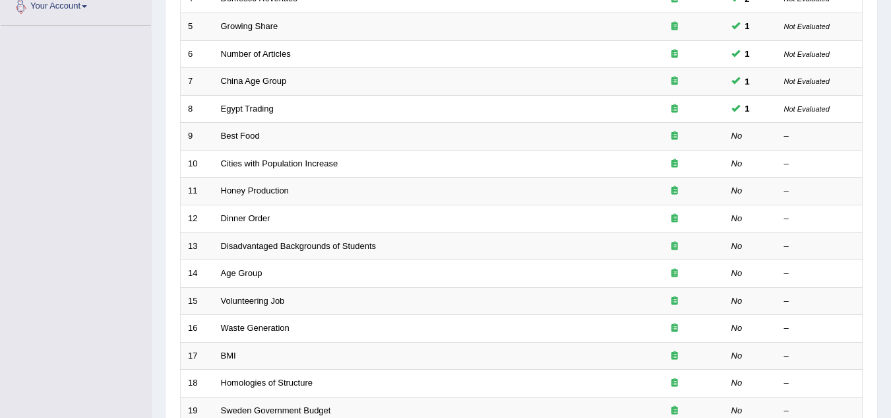
scroll to position [343, 0]
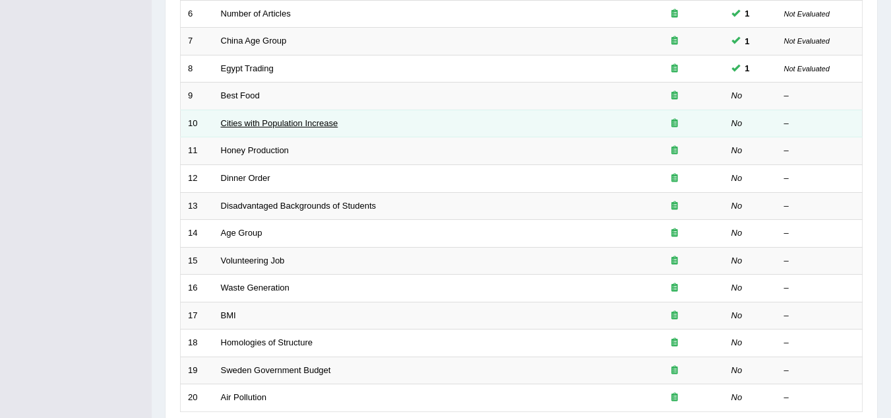
click at [265, 123] on link "Cities with Population Increase" at bounding box center [279, 123] width 117 height 10
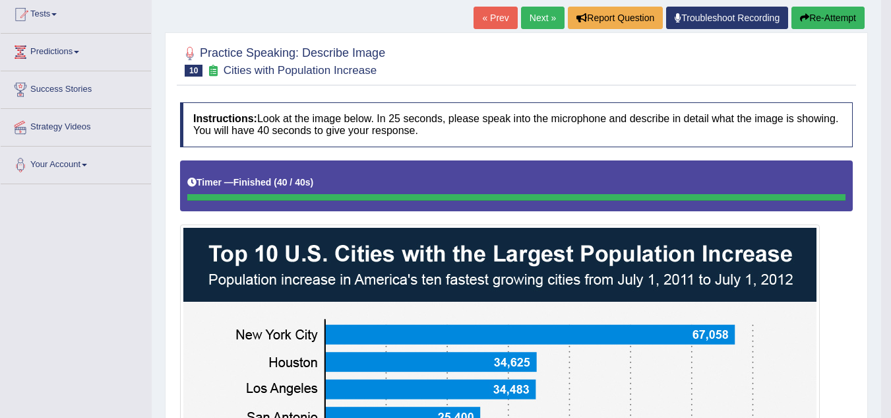
scroll to position [118, 0]
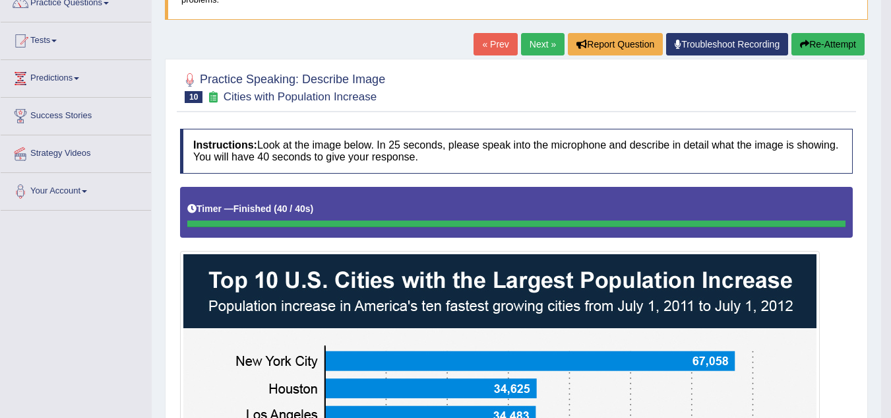
click at [538, 44] on link "Next »" at bounding box center [543, 44] width 44 height 22
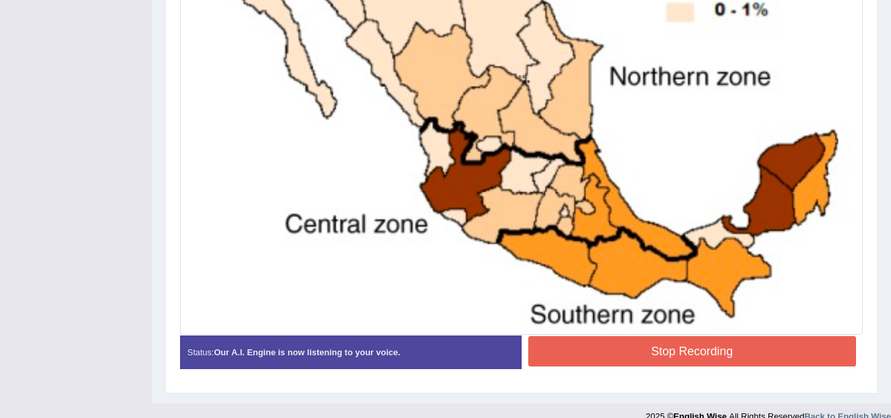
scroll to position [511, 0]
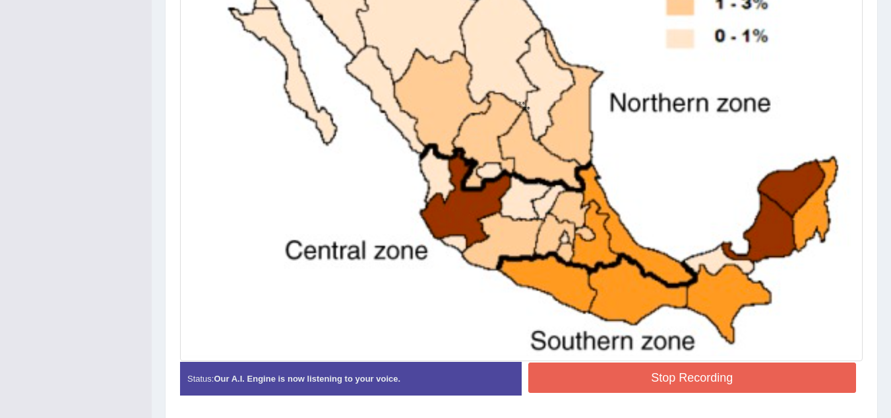
click at [680, 381] on button "Stop Recording" at bounding box center [692, 377] width 329 height 30
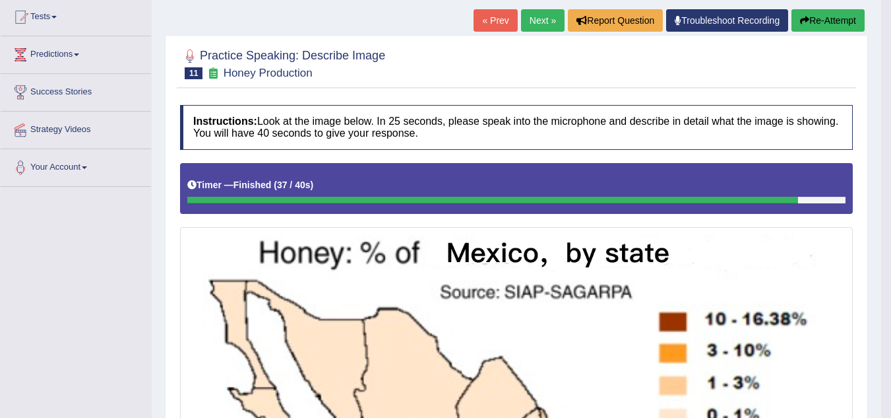
scroll to position [36, 0]
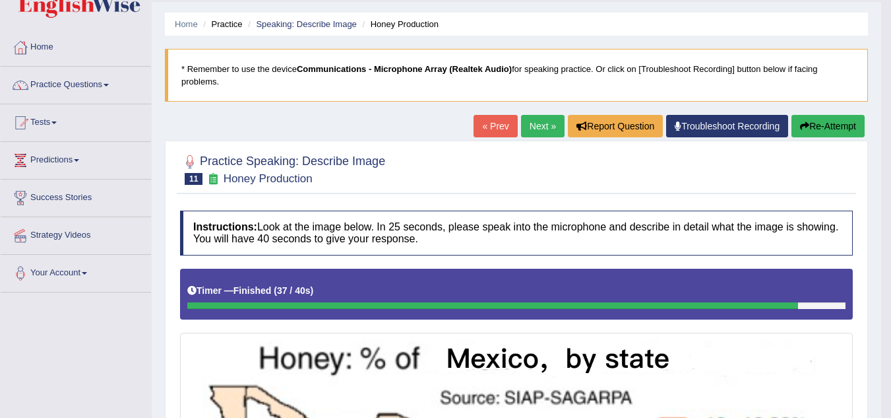
click at [532, 130] on link "Next »" at bounding box center [543, 126] width 44 height 22
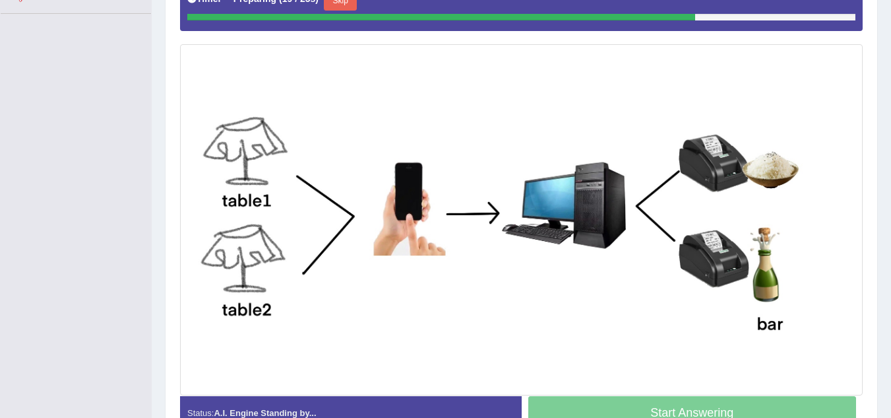
scroll to position [317, 0]
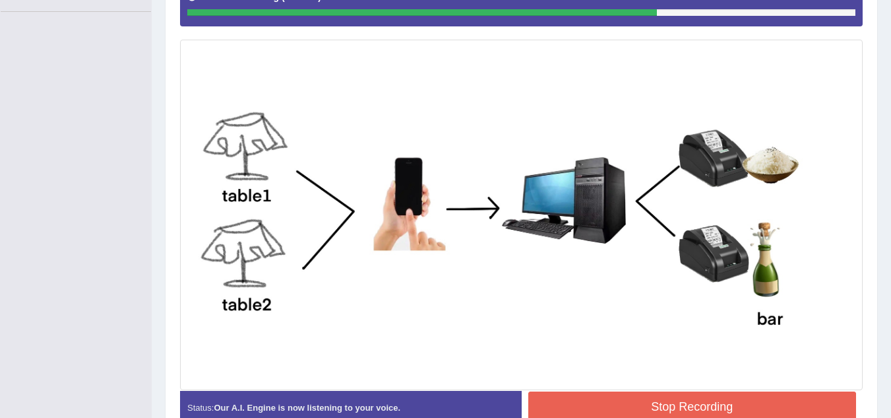
click at [651, 401] on button "Stop Recording" at bounding box center [692, 406] width 329 height 30
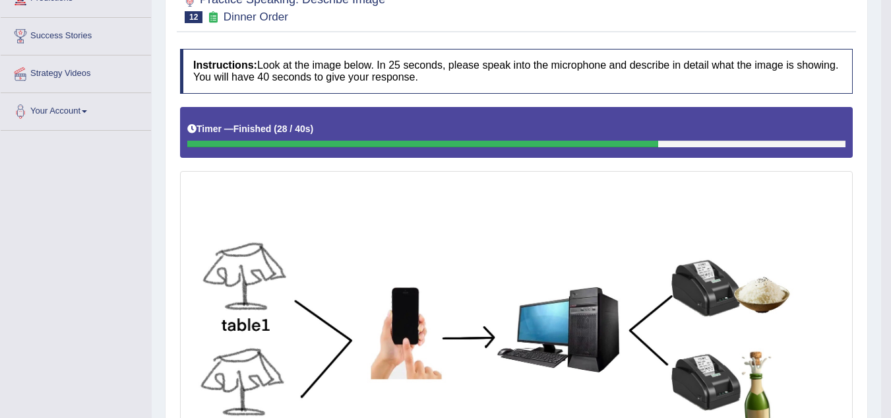
scroll to position [138, 0]
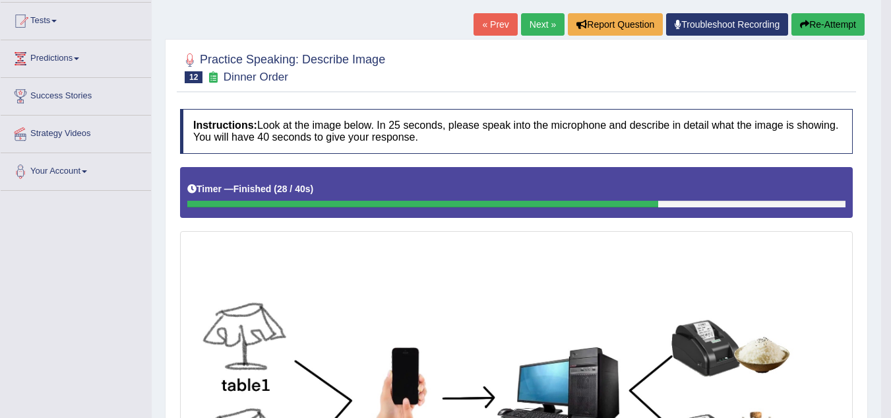
click at [530, 23] on link "Next »" at bounding box center [543, 24] width 44 height 22
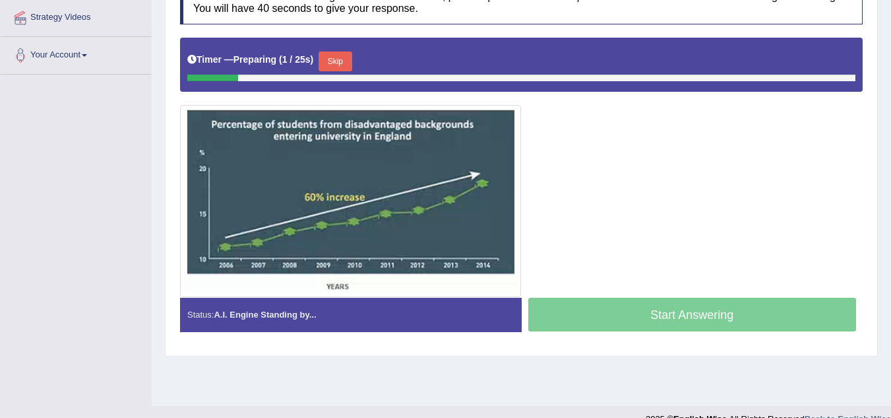
scroll to position [275, 0]
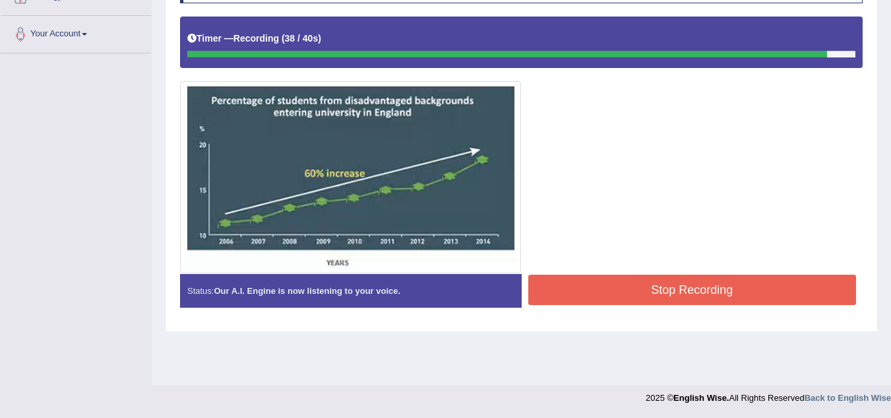
click at [642, 280] on button "Stop Recording" at bounding box center [692, 289] width 329 height 30
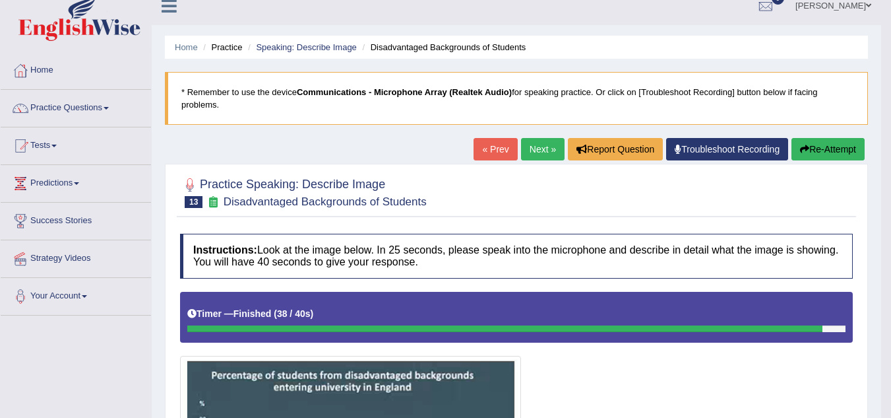
scroll to position [0, 0]
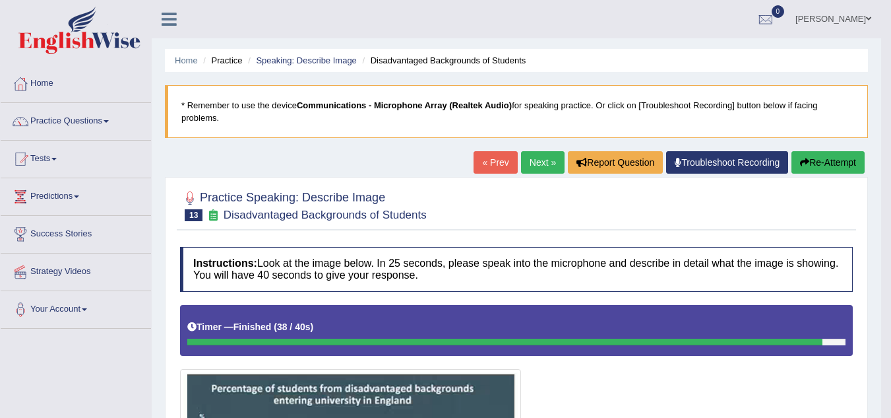
click at [540, 166] on link "Next »" at bounding box center [543, 162] width 44 height 22
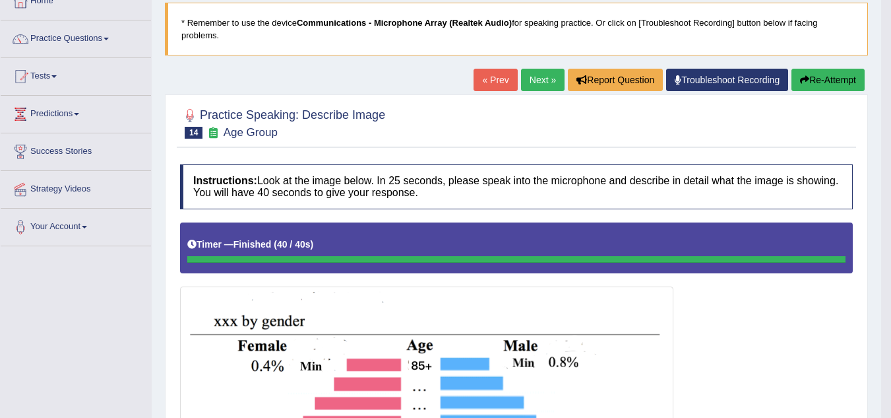
scroll to position [64, 0]
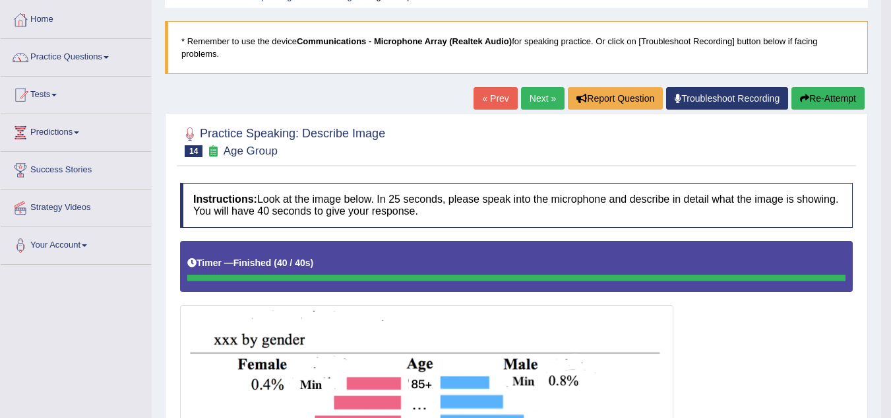
click at [813, 97] on button "Re-Attempt" at bounding box center [828, 98] width 73 height 22
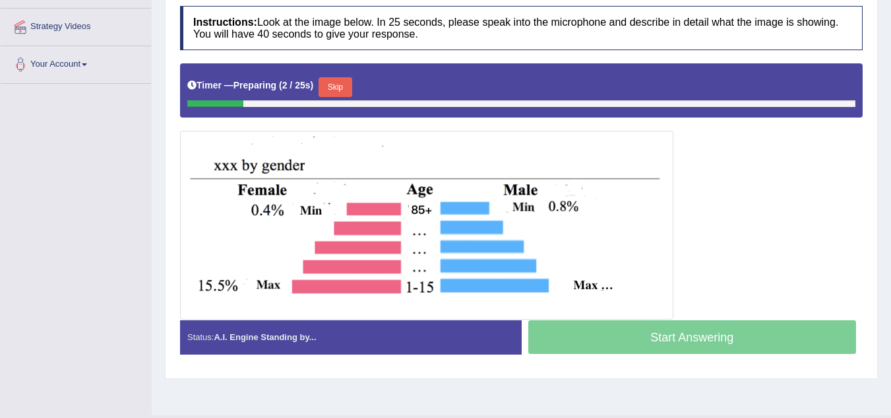
scroll to position [275, 0]
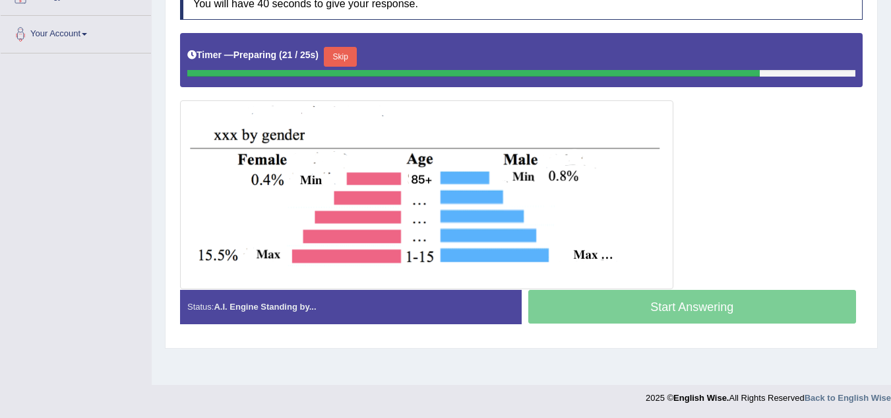
click at [339, 58] on button "Skip" at bounding box center [340, 57] width 33 height 20
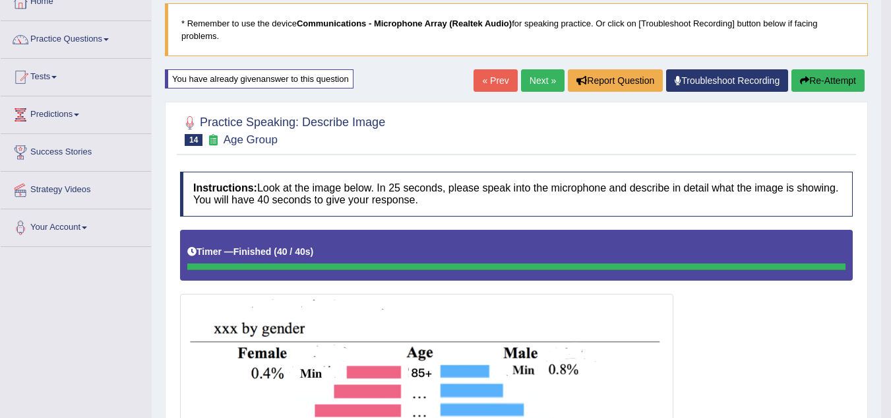
scroll to position [79, 0]
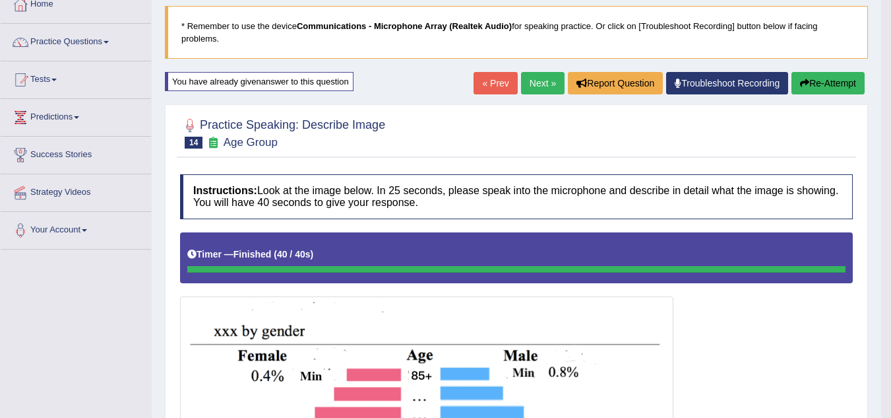
click at [530, 82] on link "Next »" at bounding box center [543, 83] width 44 height 22
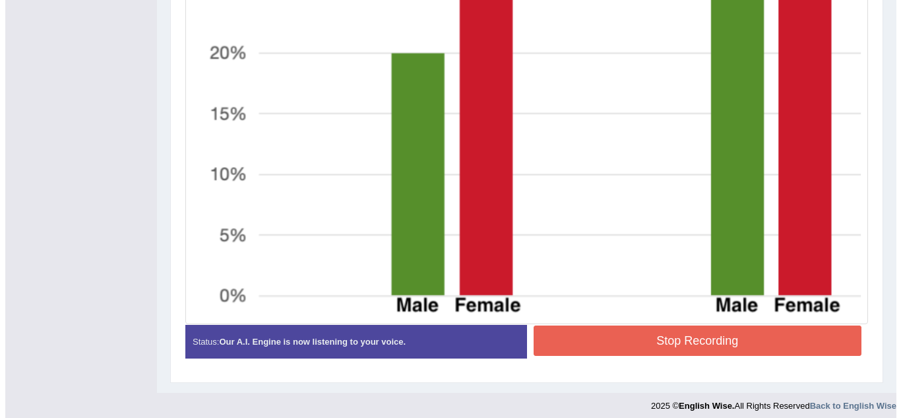
scroll to position [672, 0]
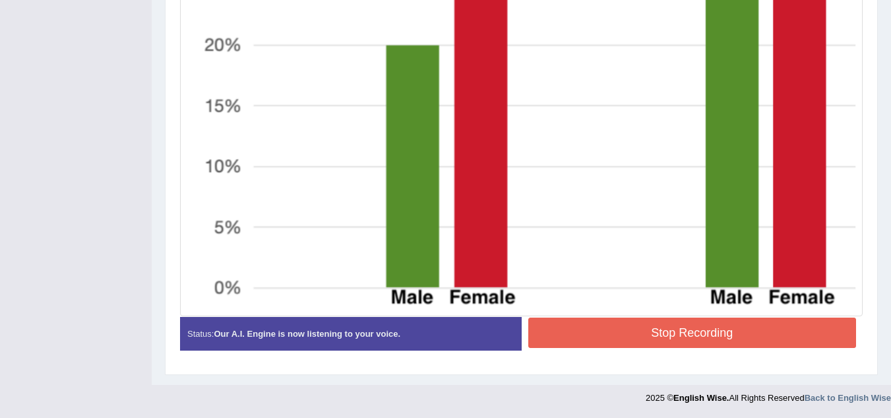
click at [668, 336] on button "Stop Recording" at bounding box center [692, 332] width 329 height 30
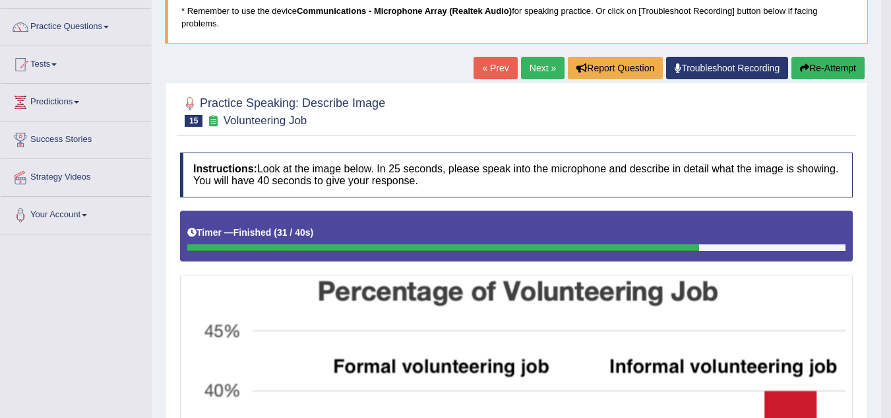
scroll to position [41, 0]
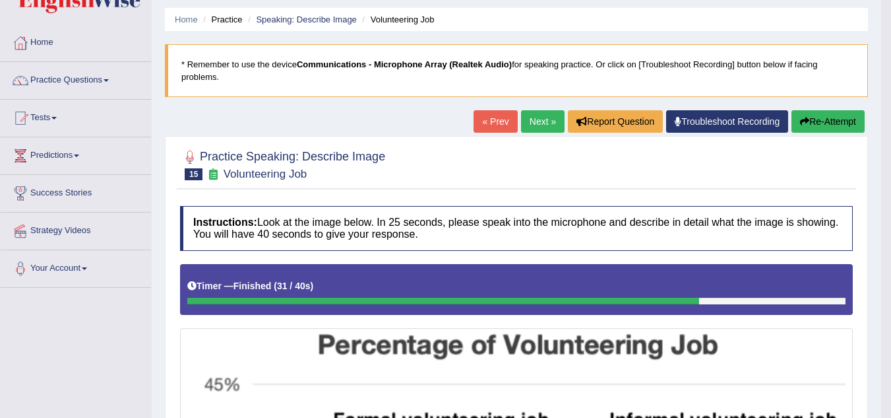
click at [544, 124] on link "Next »" at bounding box center [543, 121] width 44 height 22
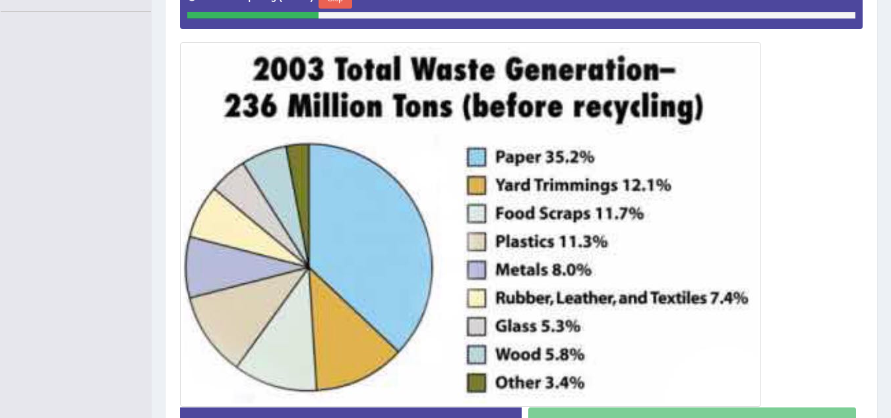
scroll to position [343, 0]
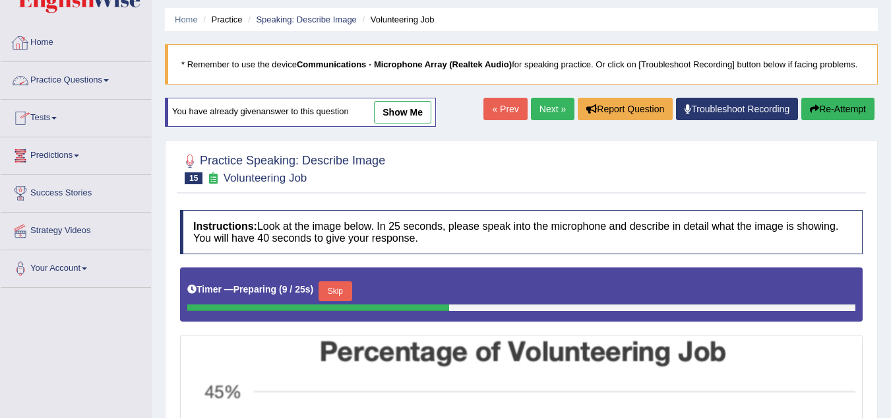
click at [41, 44] on link "Home" at bounding box center [76, 40] width 150 height 33
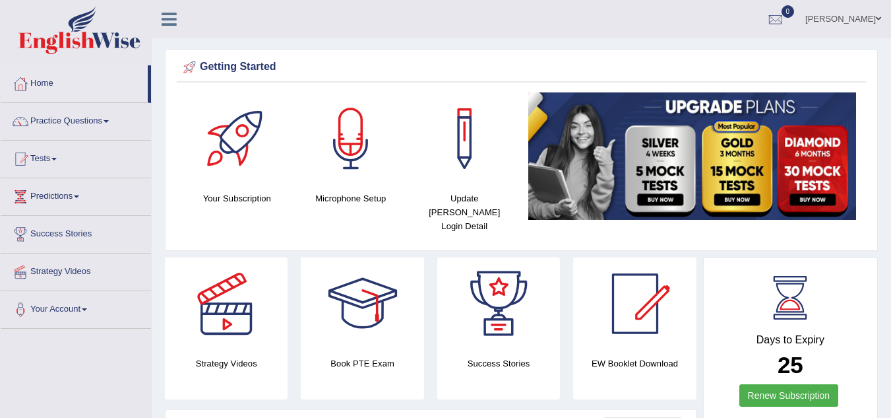
drag, startPoint x: 0, startPoint y: 0, endPoint x: 41, endPoint y: 44, distance: 59.7
